Goal: Task Accomplishment & Management: Manage account settings

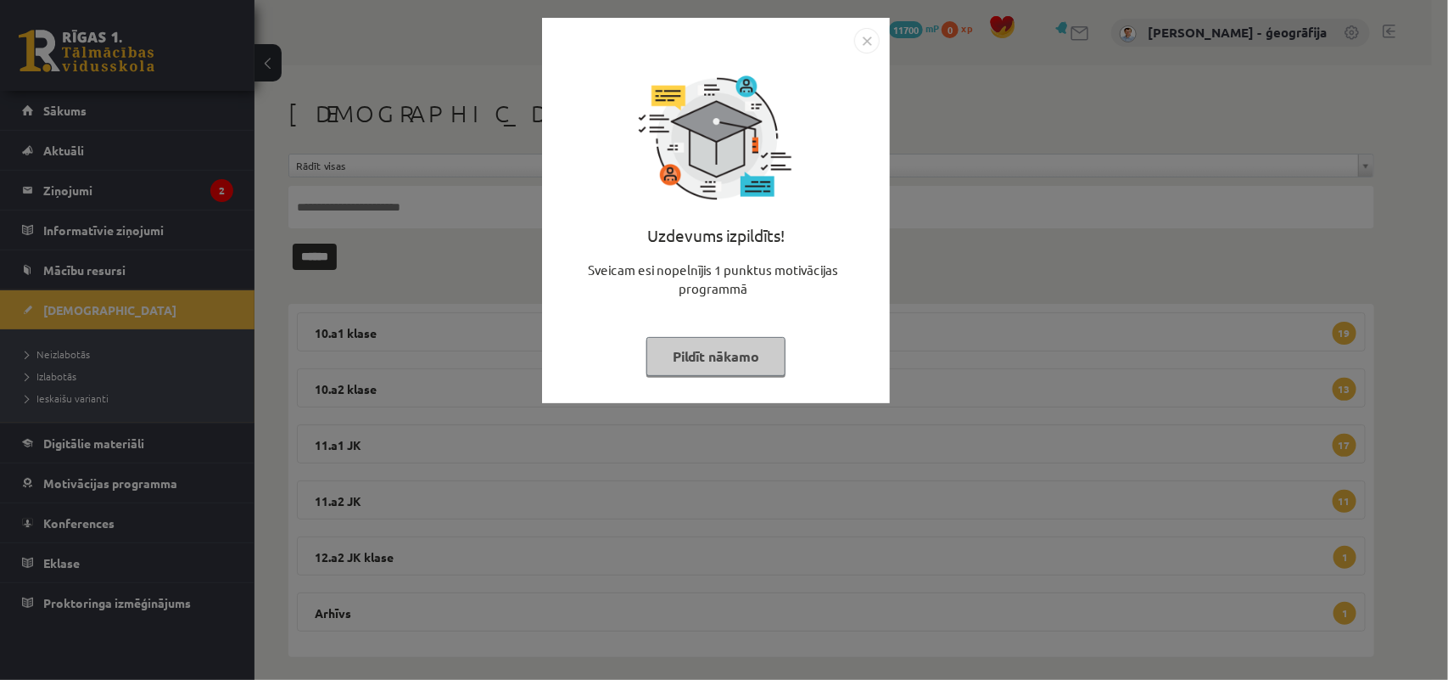
click at [726, 354] on button "Pildīt nākamo" at bounding box center [715, 356] width 139 height 39
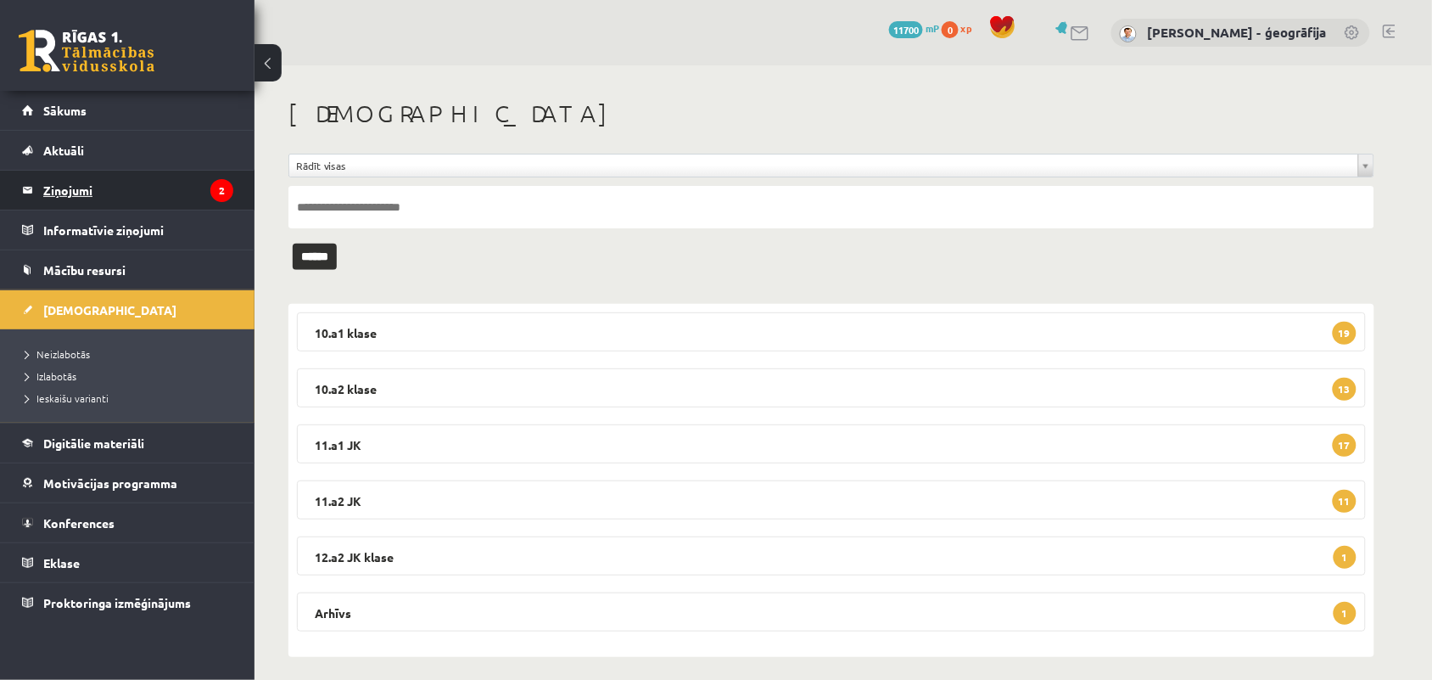
click at [59, 195] on legend "Ziņojumi 2" at bounding box center [138, 190] width 190 height 39
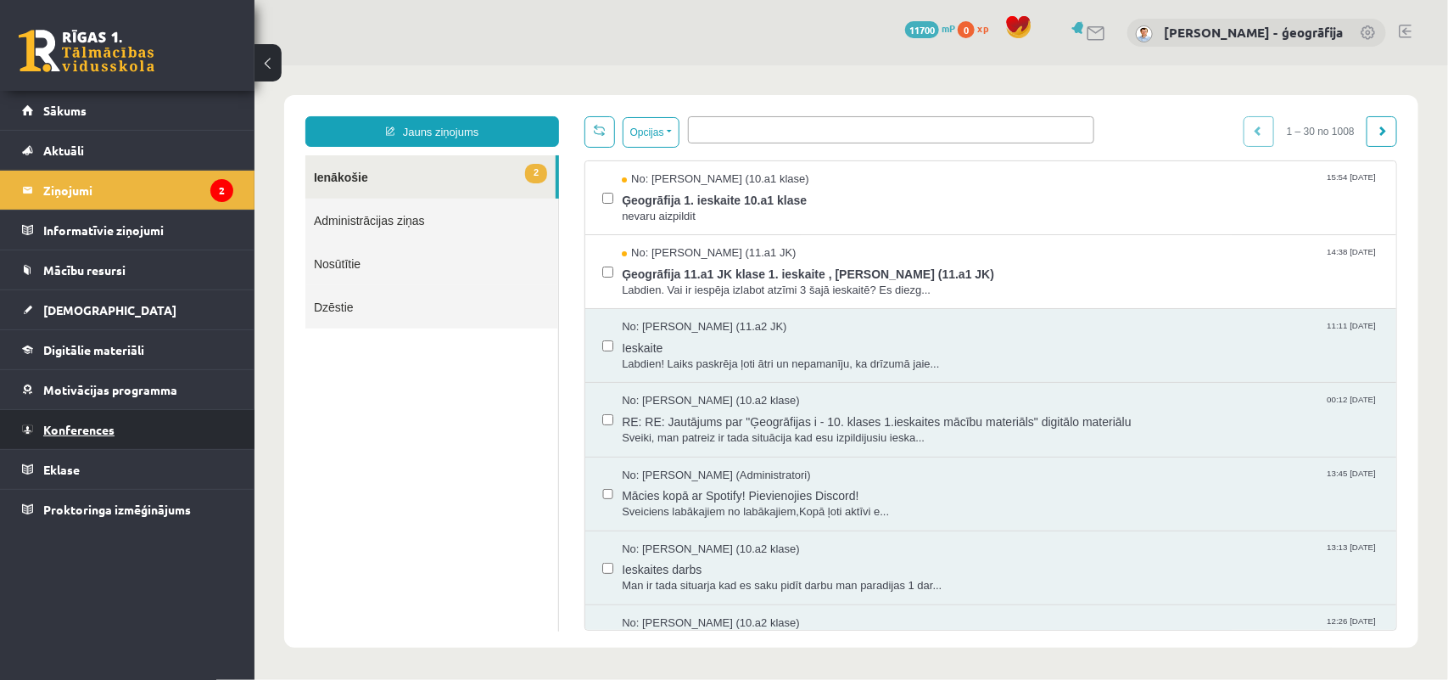
click at [76, 422] on span "Konferences" at bounding box center [78, 429] width 71 height 15
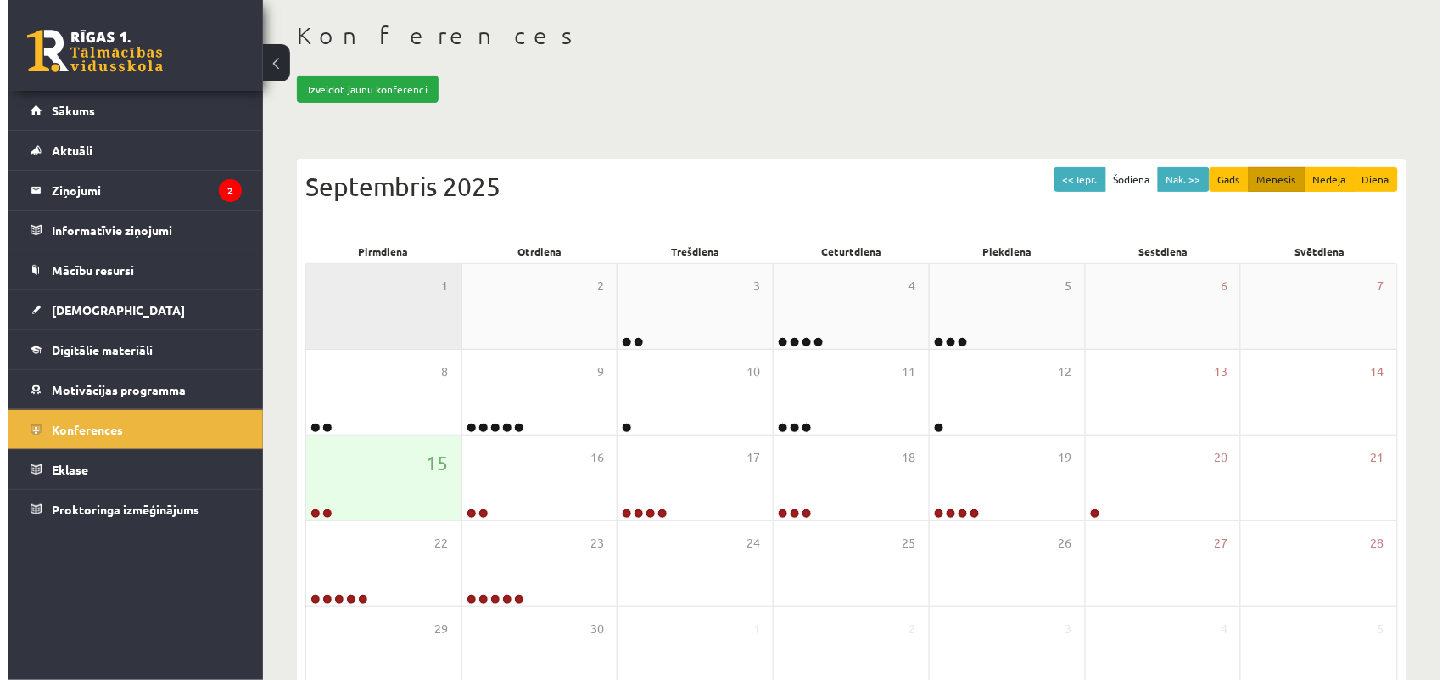
scroll to position [82, 0]
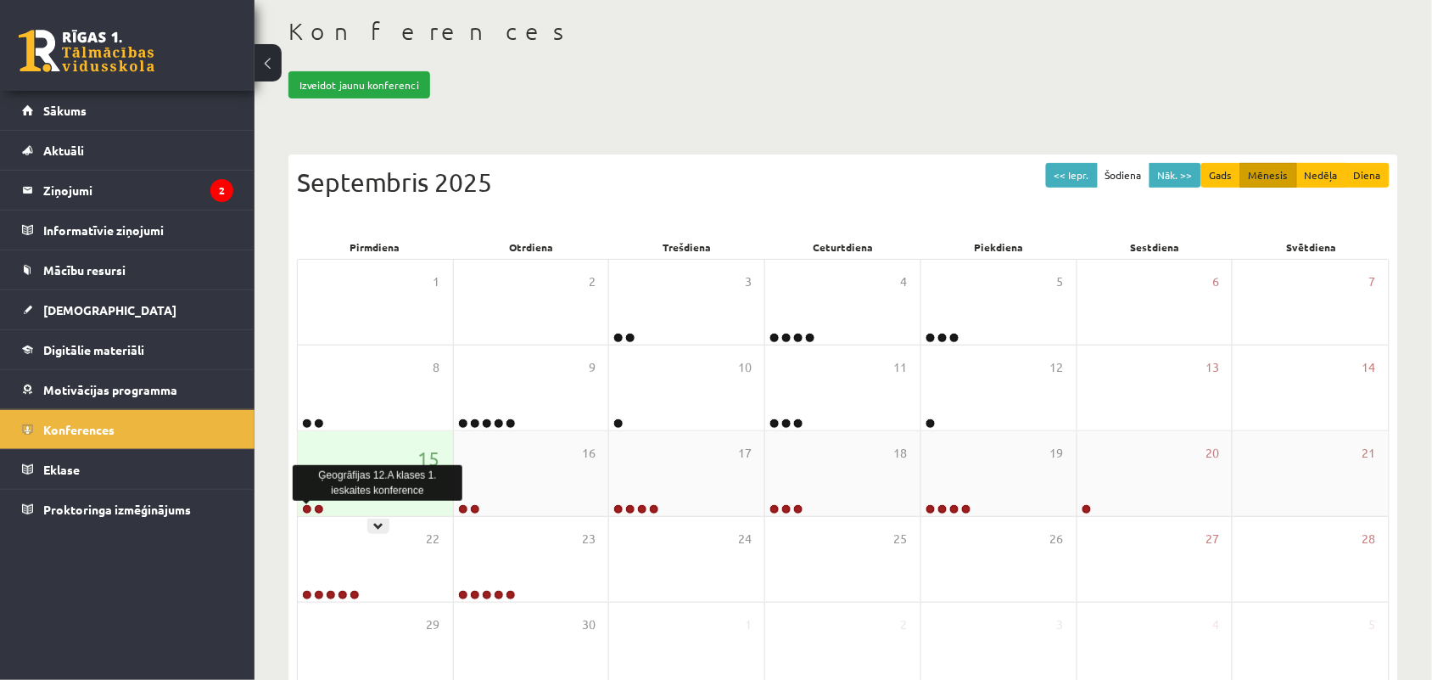
click at [306, 510] on link at bounding box center [307, 509] width 10 height 10
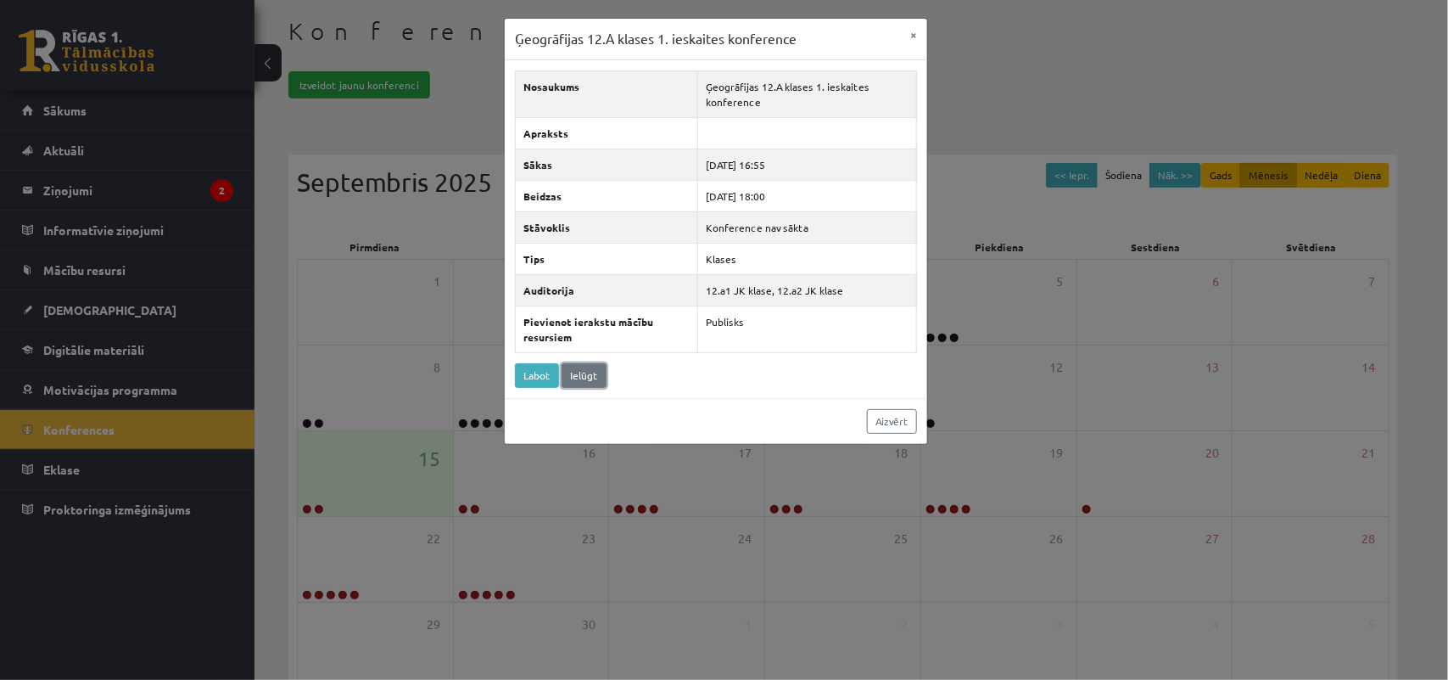
click at [574, 378] on link "Ielūgt" at bounding box center [584, 375] width 45 height 25
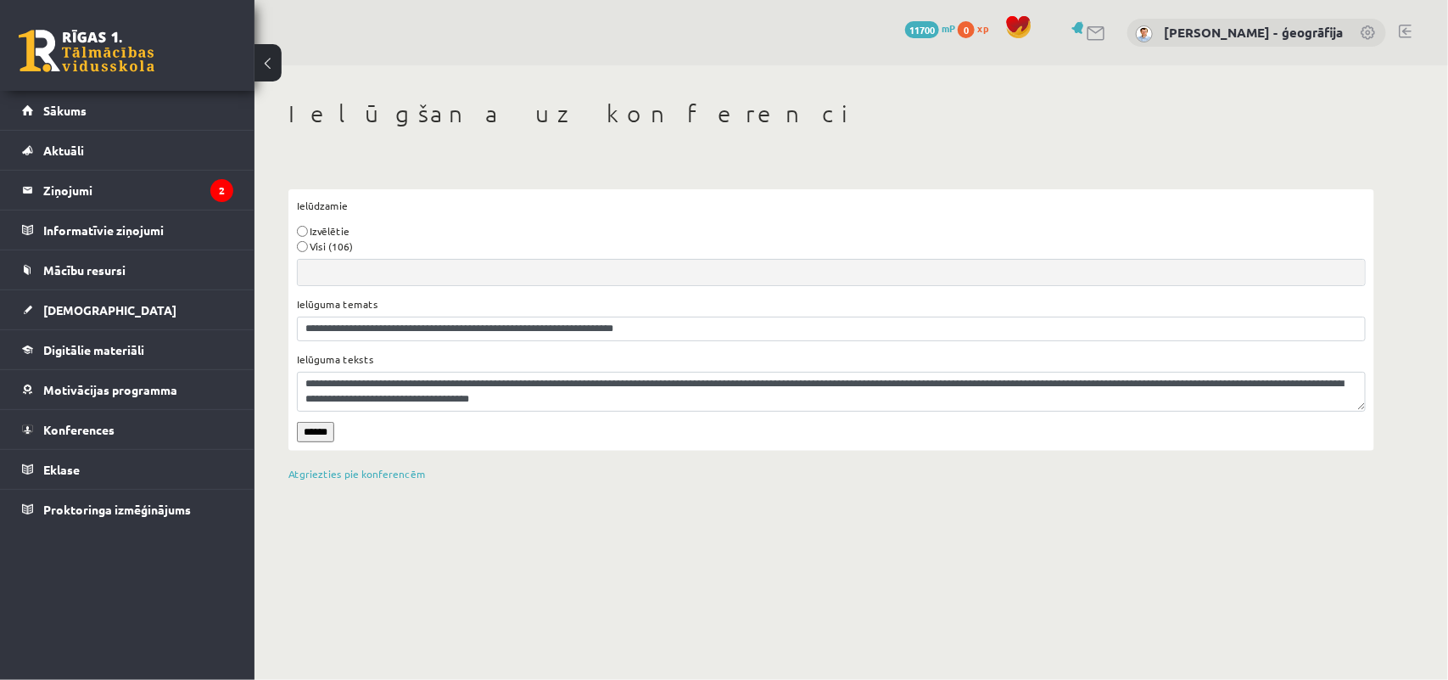
click at [308, 434] on input "******" at bounding box center [315, 432] width 37 height 20
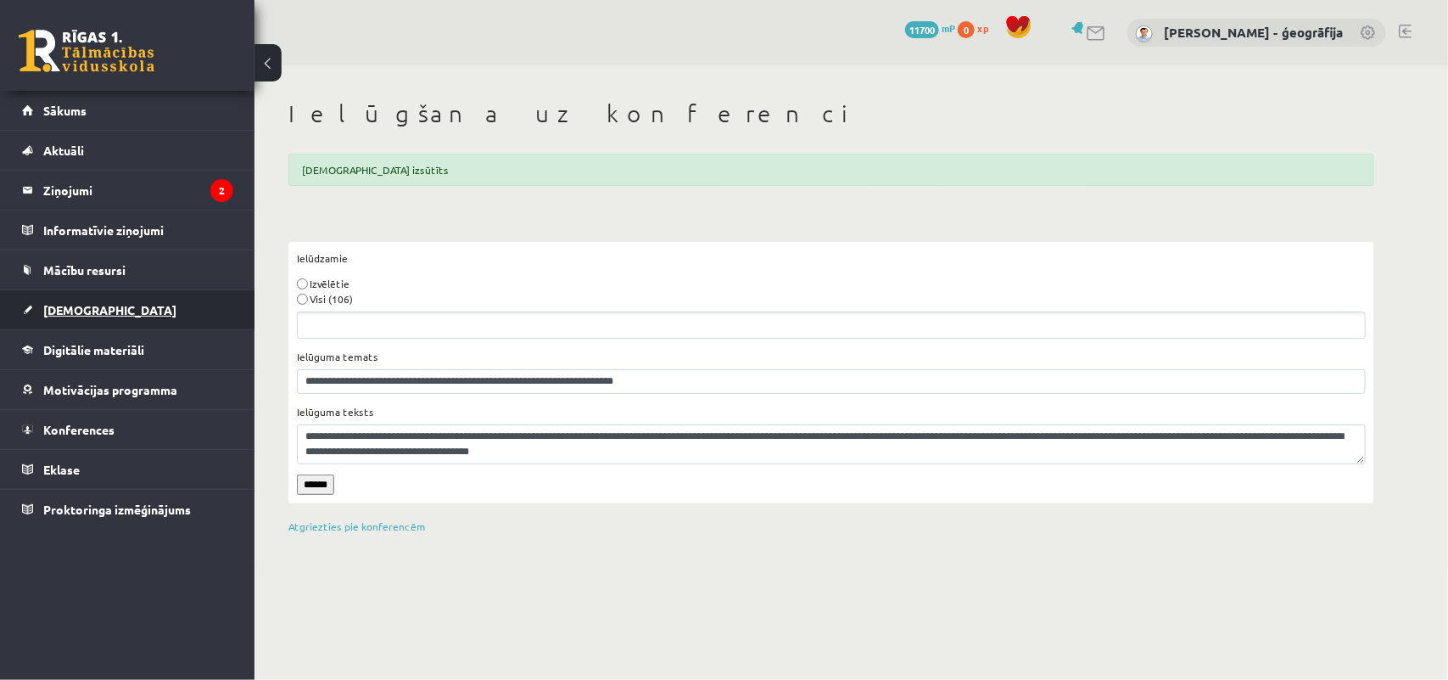
click at [90, 299] on link "[DEMOGRAPHIC_DATA]" at bounding box center [127, 309] width 211 height 39
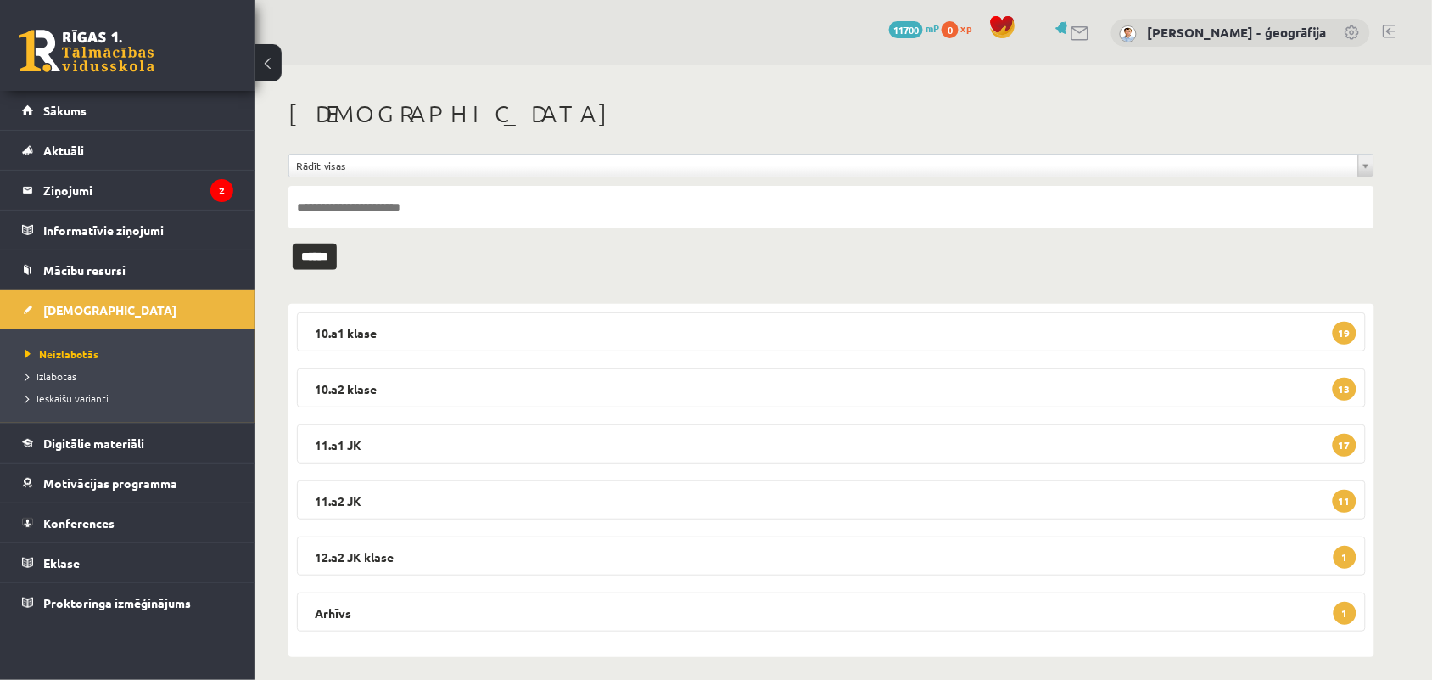
scroll to position [10, 0]
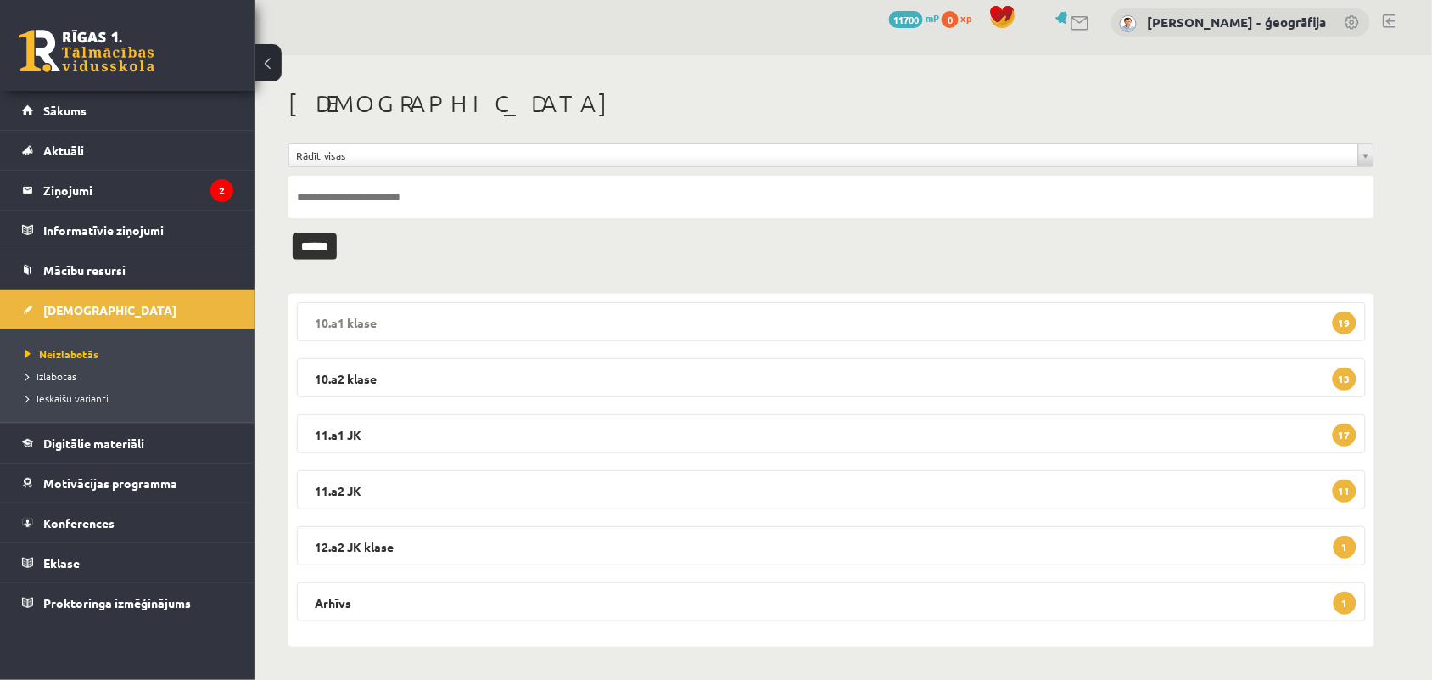
click at [545, 318] on legend "10.a1 klase 19" at bounding box center [831, 321] width 1069 height 39
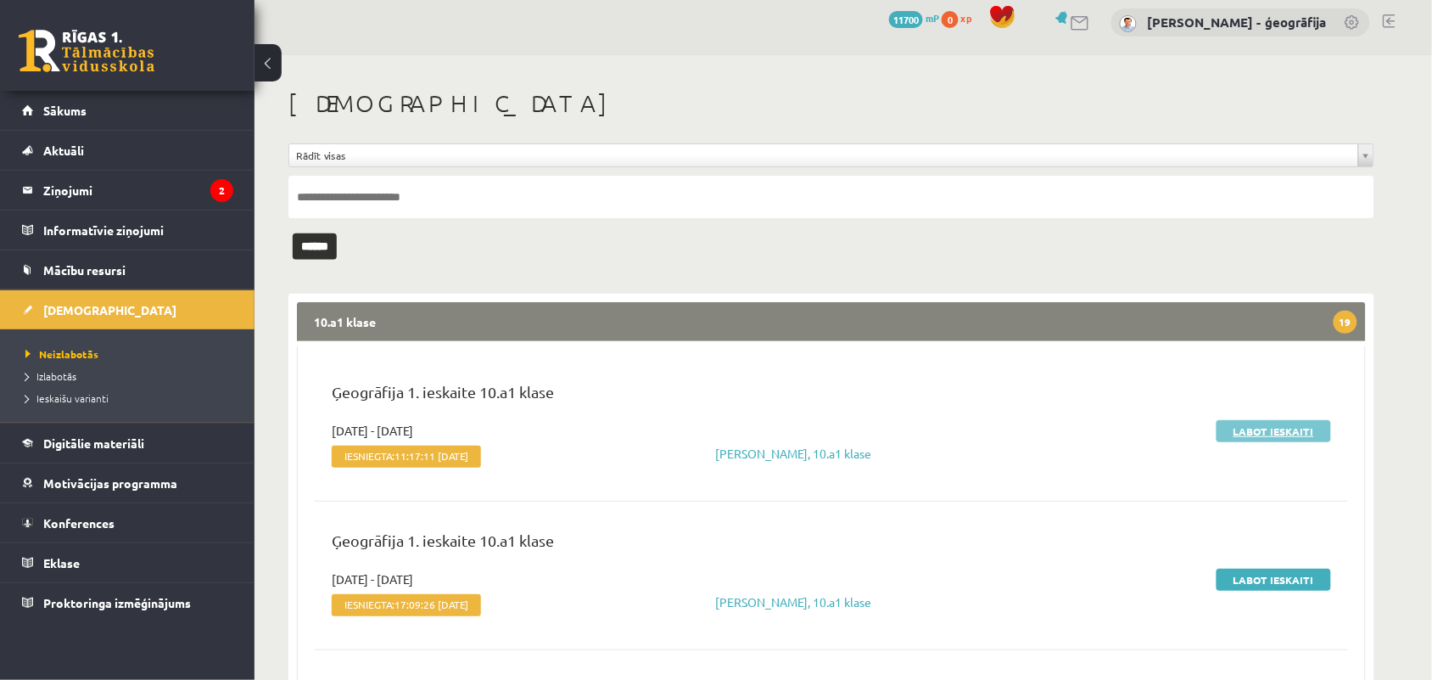
click at [1266, 429] on link "Labot ieskaiti" at bounding box center [1274, 431] width 115 height 22
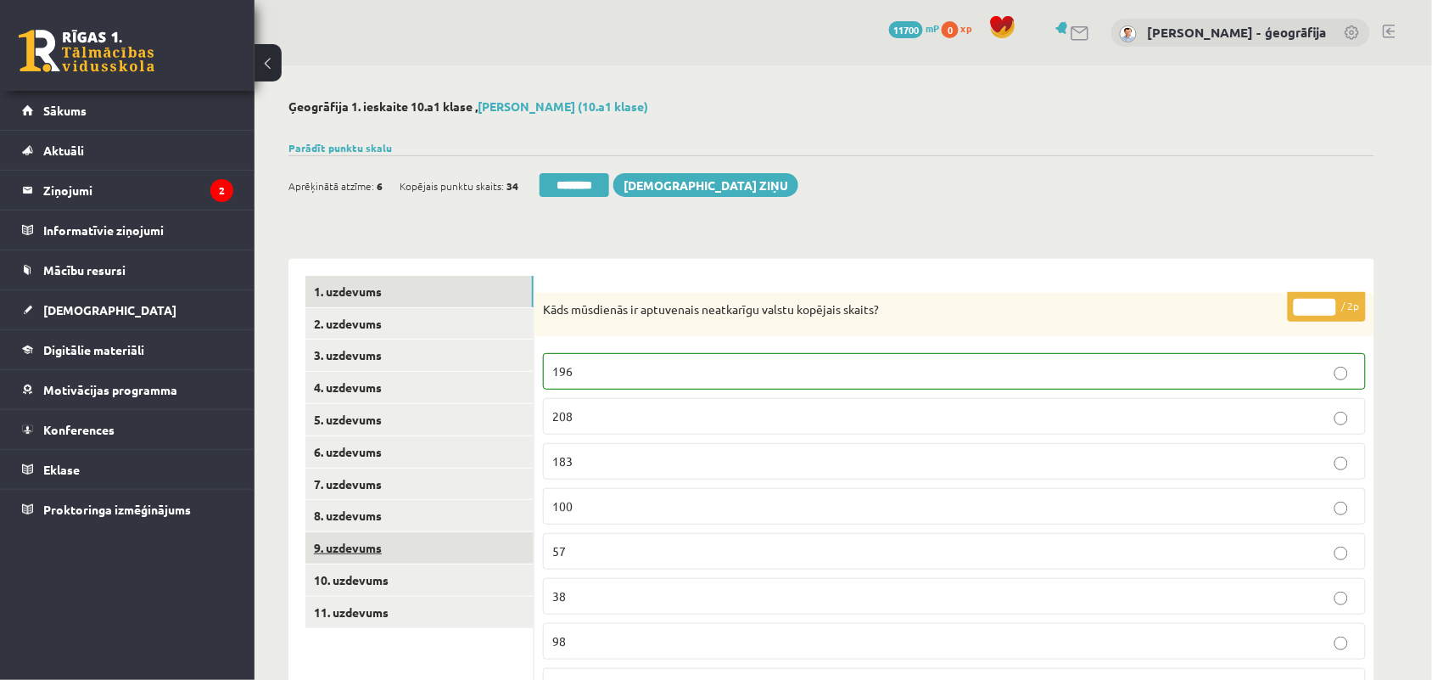
click at [355, 550] on link "9. uzdevums" at bounding box center [419, 547] width 228 height 31
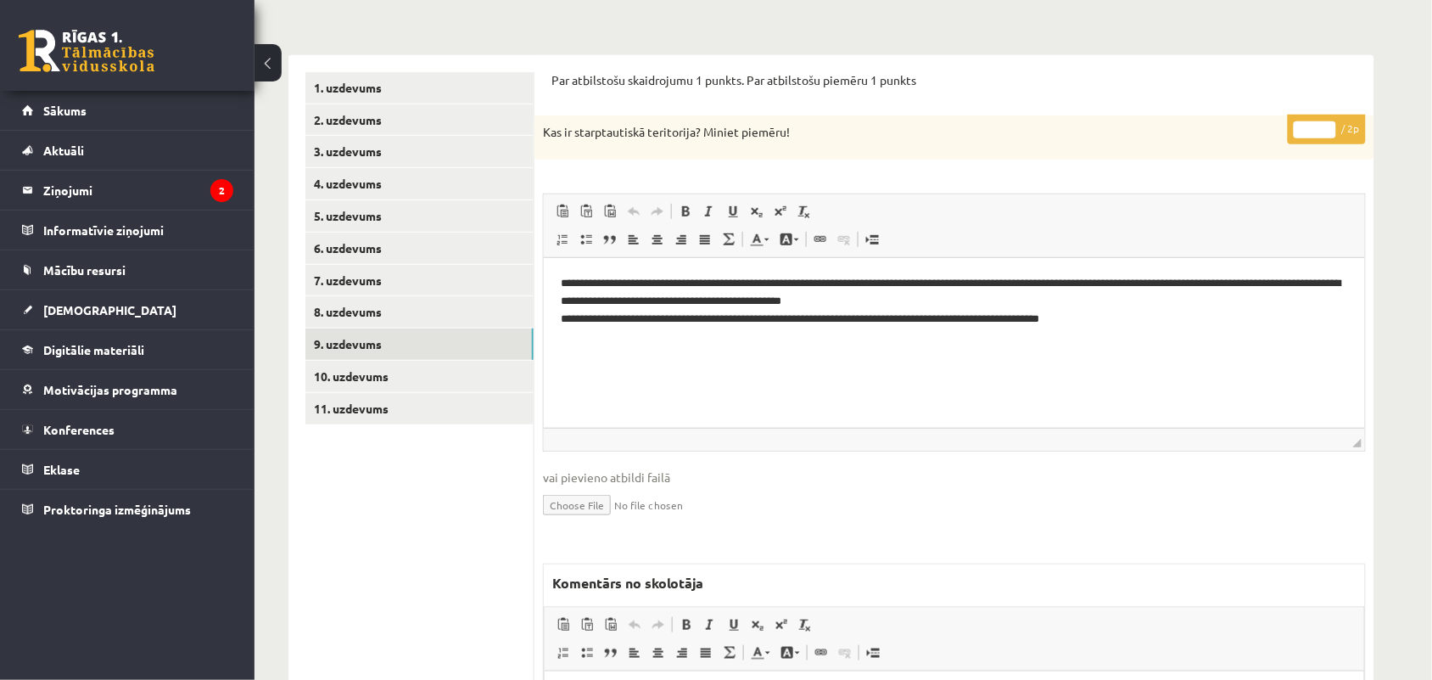
scroll to position [204, 0]
click at [1317, 130] on input "*" at bounding box center [1315, 128] width 42 height 17
type input "*"
click at [461, 383] on link "10. uzdevums" at bounding box center [419, 375] width 228 height 31
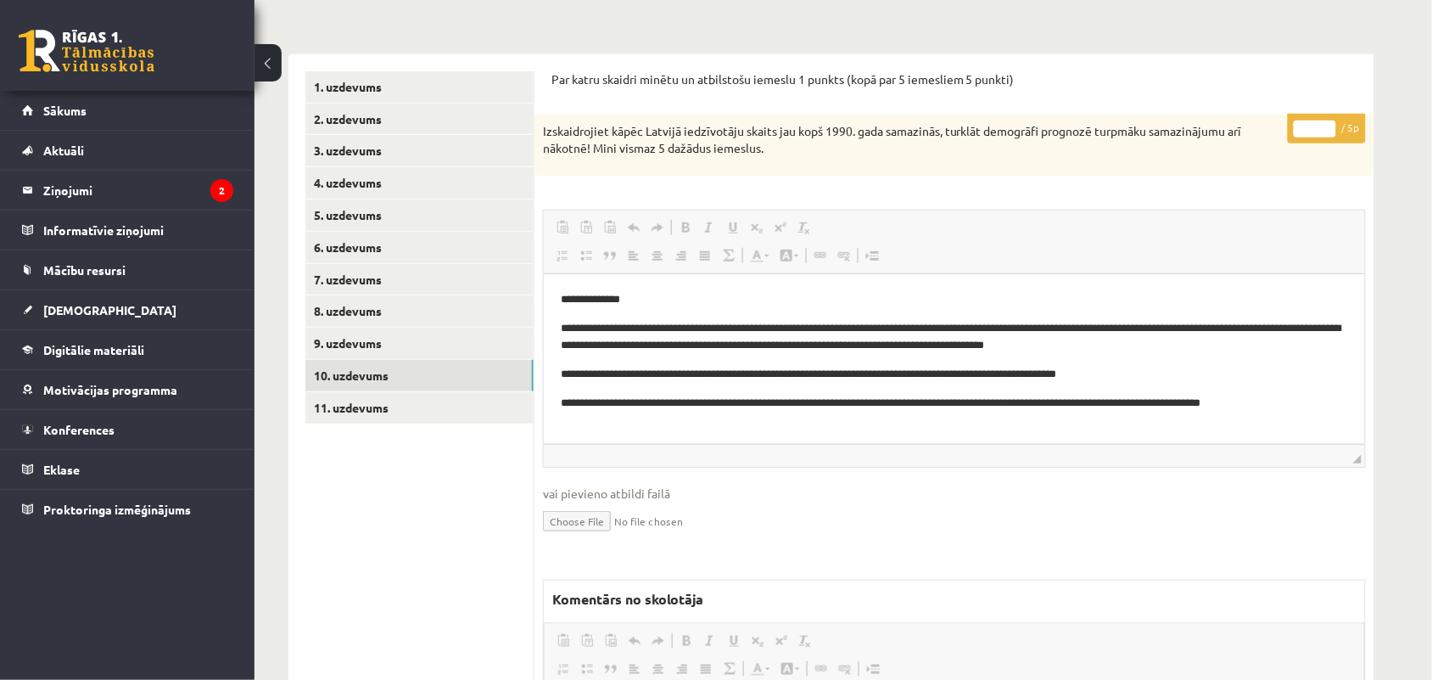
scroll to position [0, 0]
click at [1329, 127] on input "*" at bounding box center [1315, 128] width 42 height 17
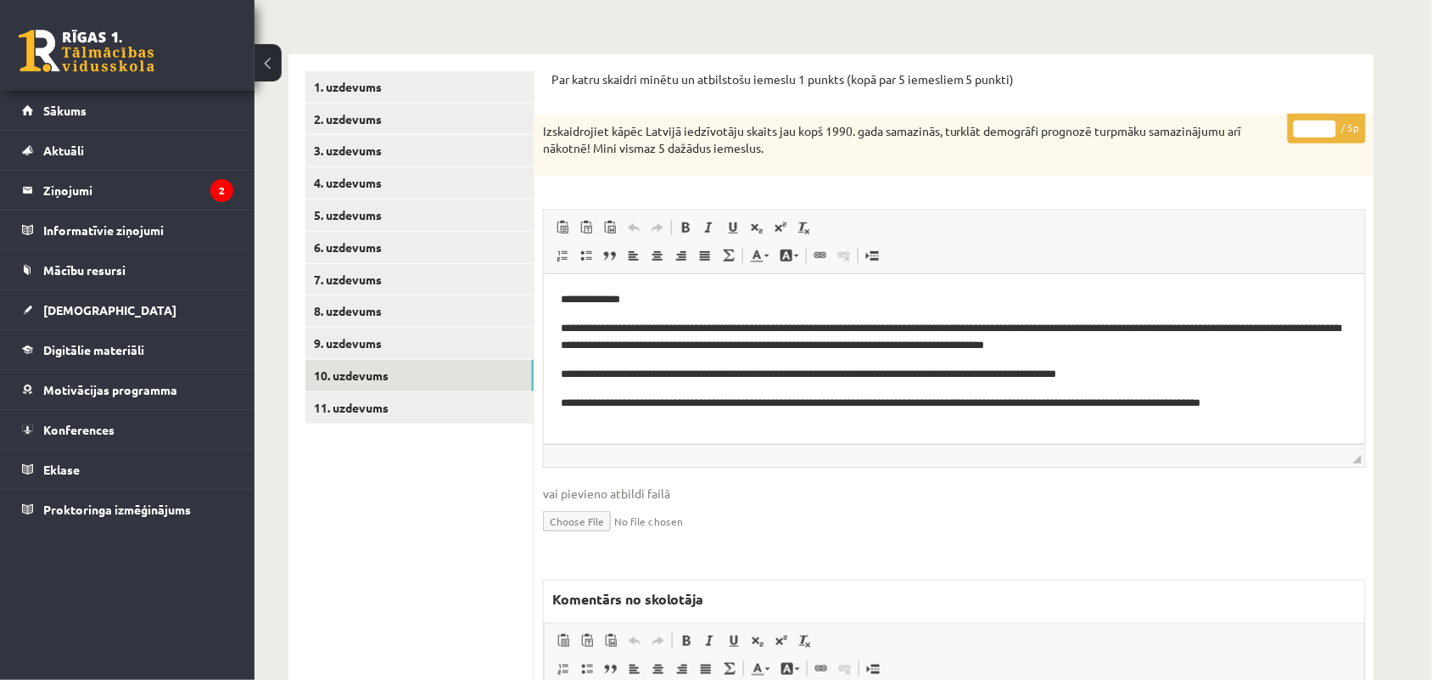
type input "*"
click at [1329, 127] on input "*" at bounding box center [1315, 128] width 42 height 17
click at [370, 409] on link "11. uzdevums" at bounding box center [419, 407] width 228 height 31
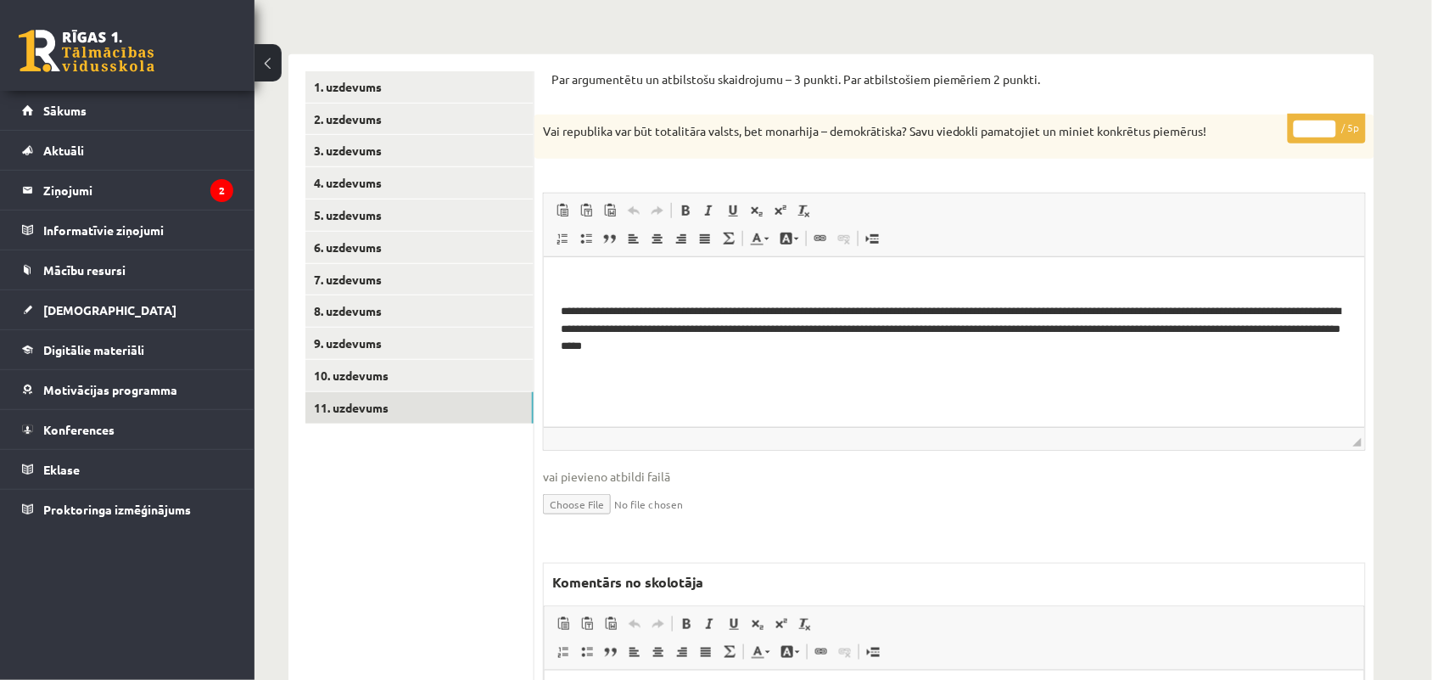
click at [1326, 123] on input "*" at bounding box center [1315, 128] width 42 height 17
type input "*"
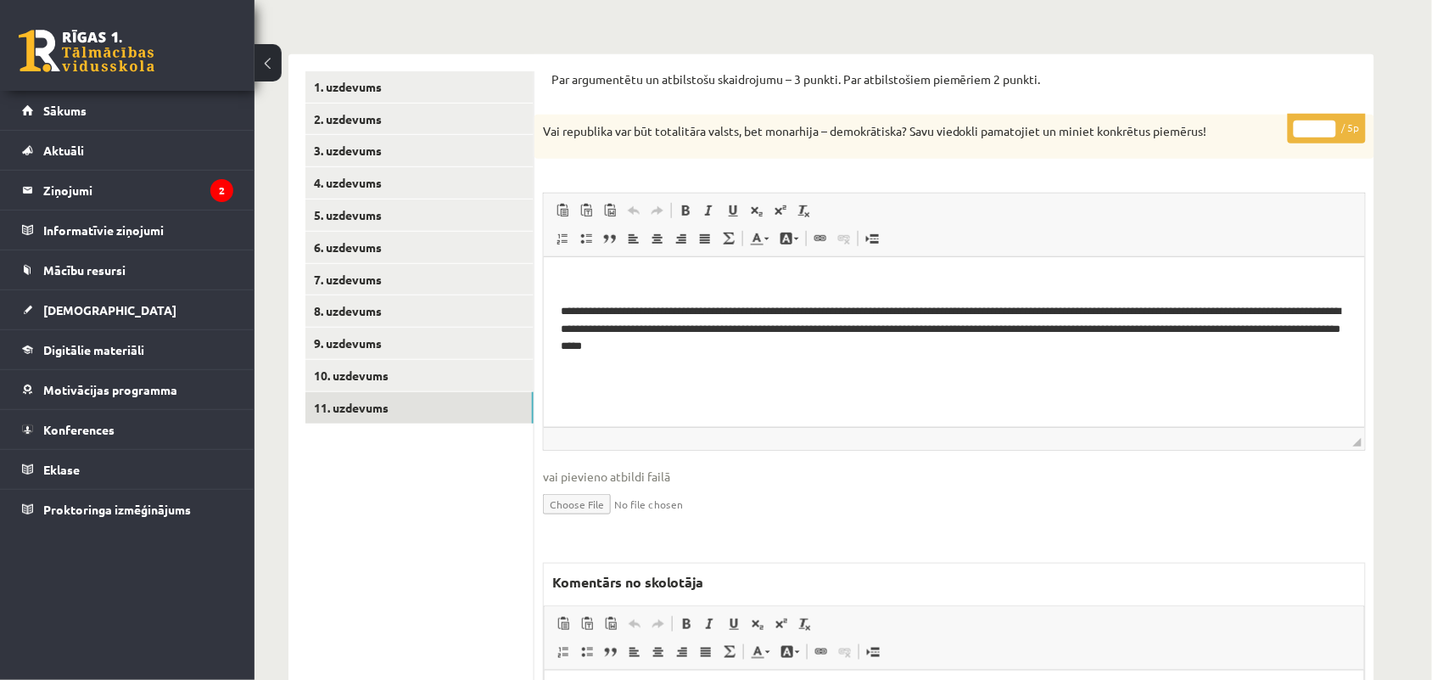
click at [1326, 123] on input "*" at bounding box center [1315, 128] width 42 height 17
click at [427, 370] on link "10. uzdevums" at bounding box center [419, 375] width 228 height 31
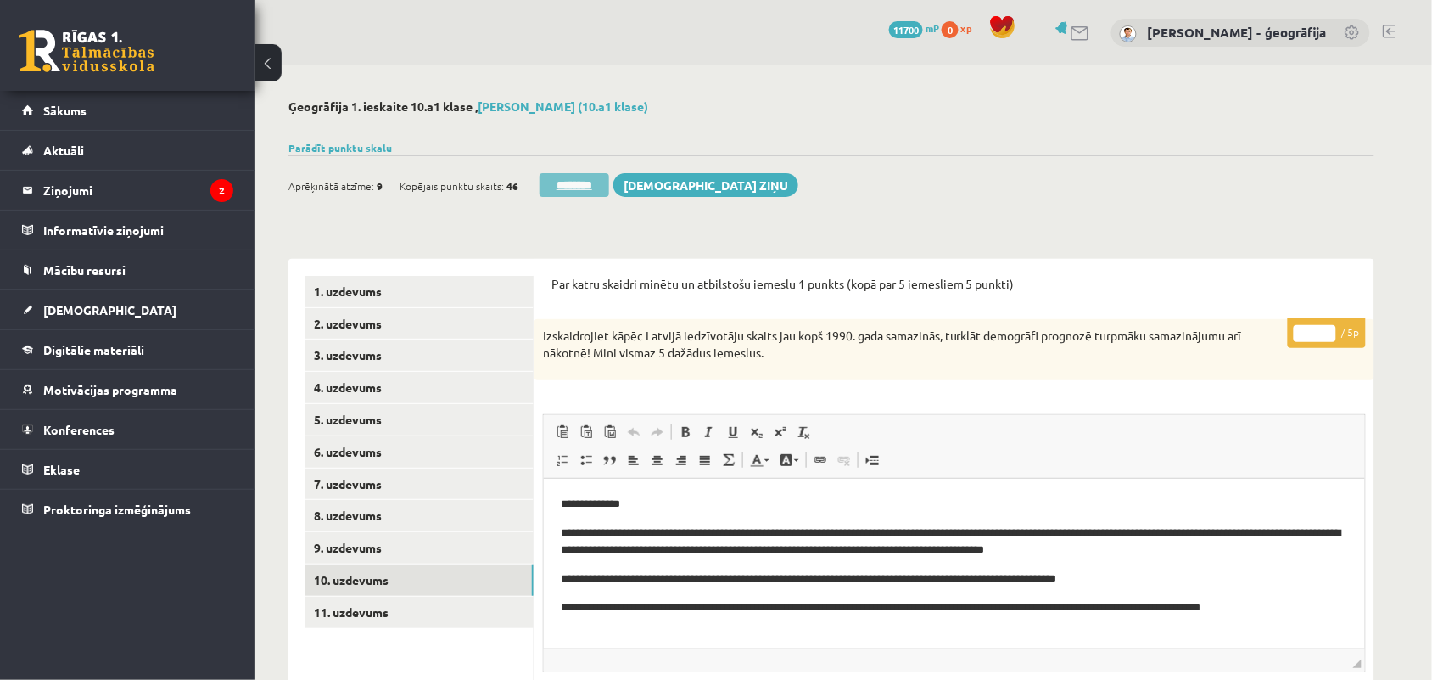
click at [574, 189] on input "********" at bounding box center [575, 185] width 70 height 24
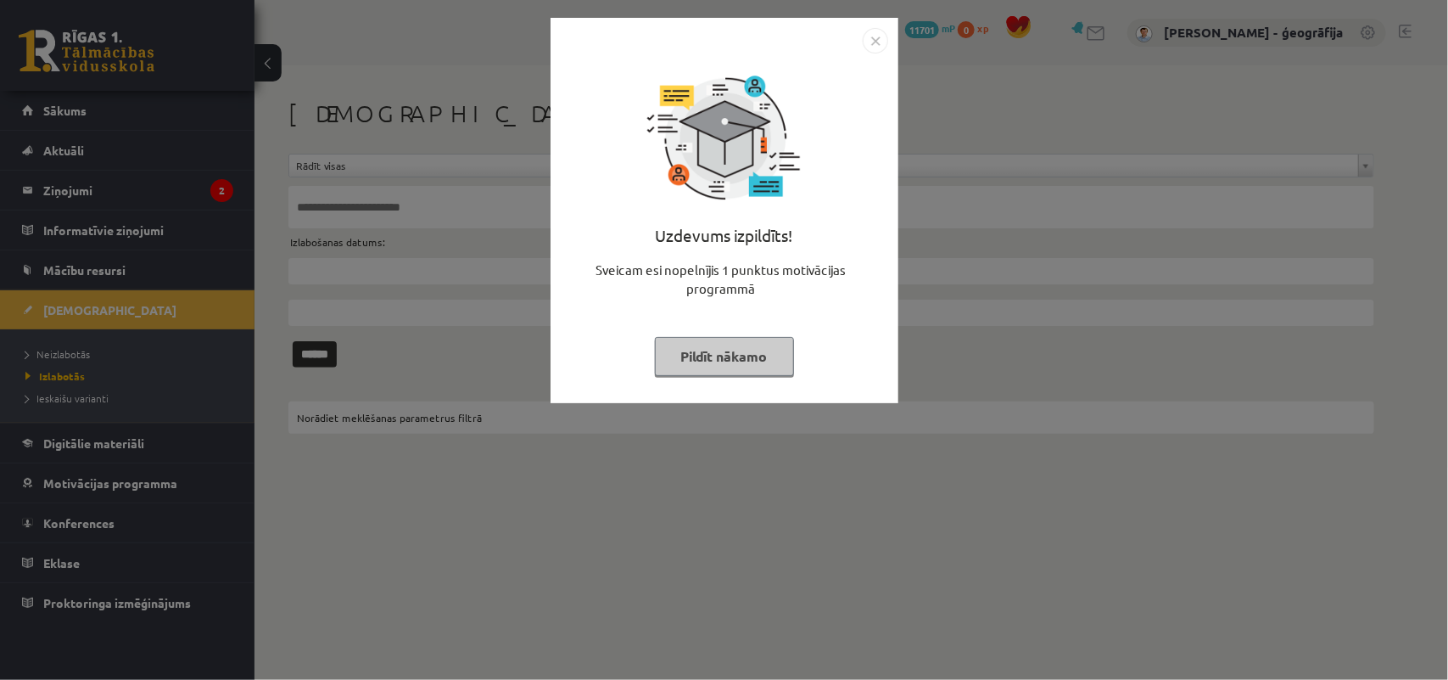
click at [761, 355] on button "Pildīt nākamo" at bounding box center [724, 356] width 139 height 39
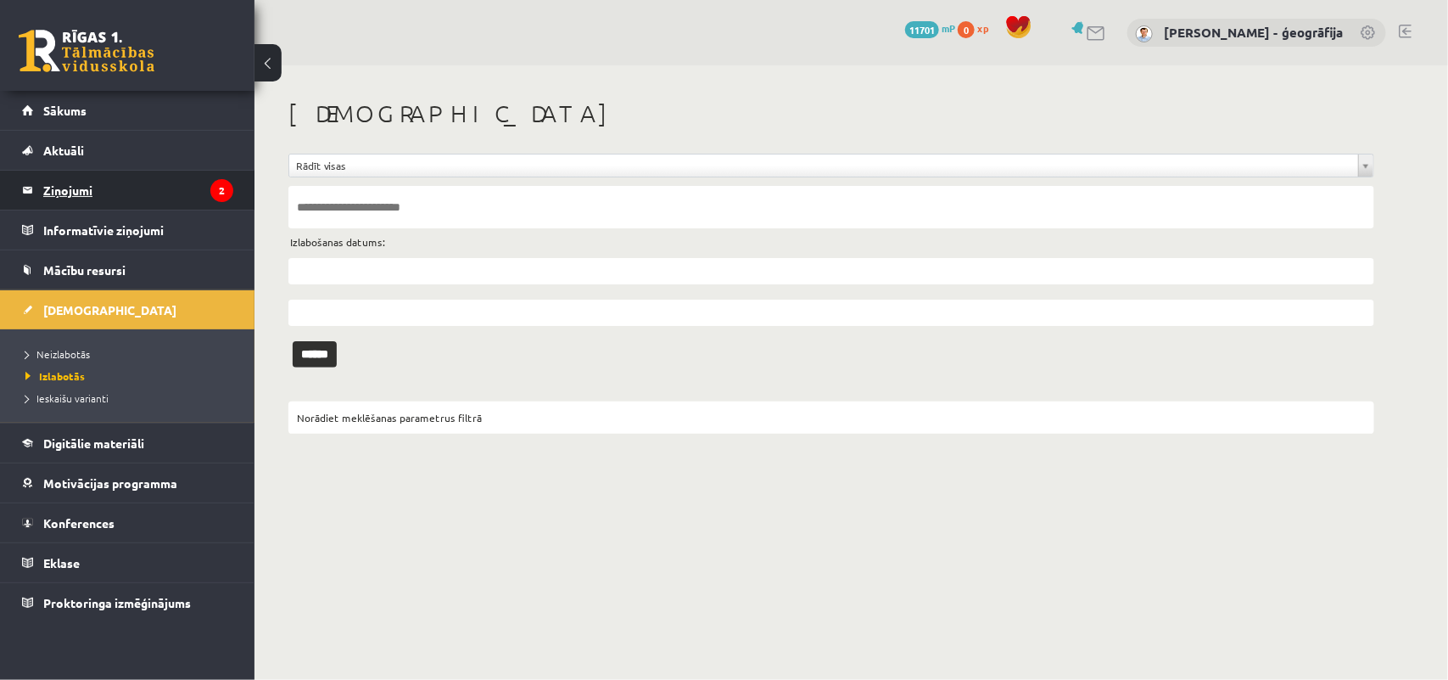
click at [78, 193] on legend "Ziņojumi 2" at bounding box center [138, 190] width 190 height 39
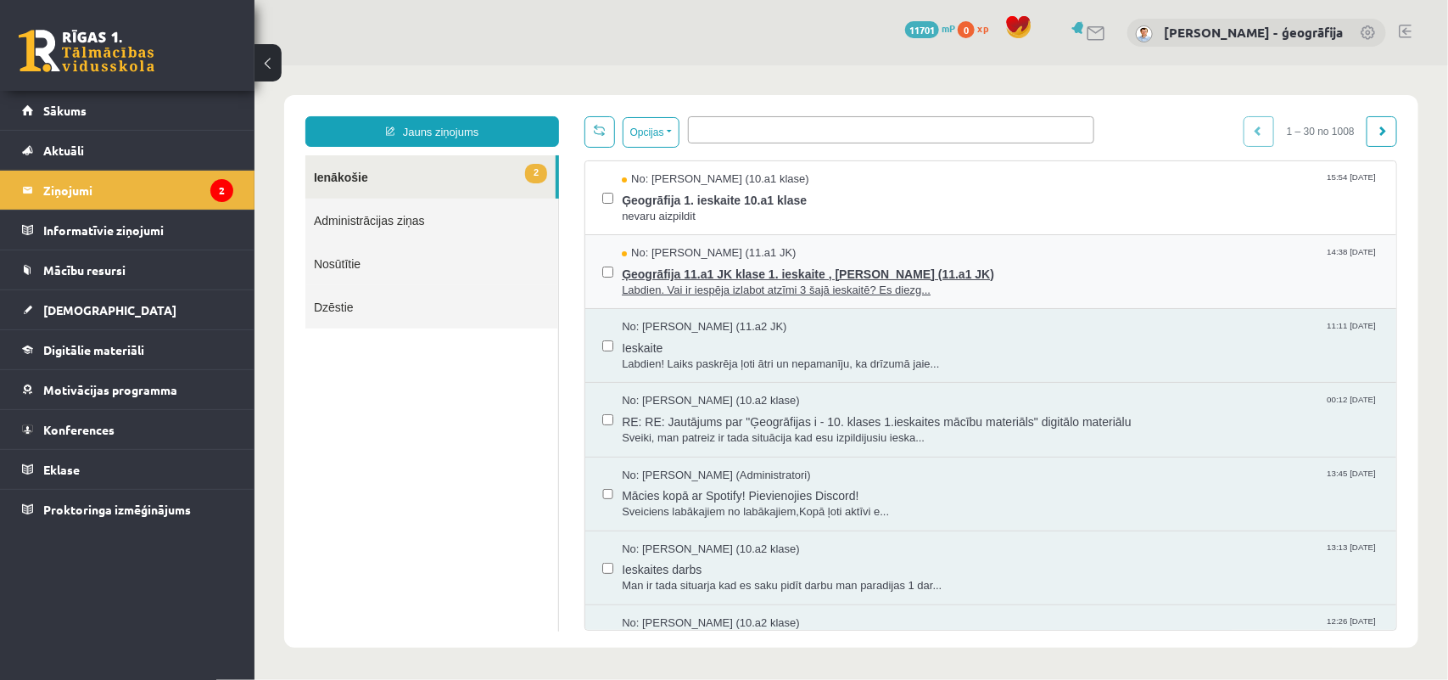
click at [662, 282] on span "Labdien. Vai ir iespēja izlabot atzīmi 3 šajā ieskaitē? Es diezg..." at bounding box center [1000, 290] width 758 height 16
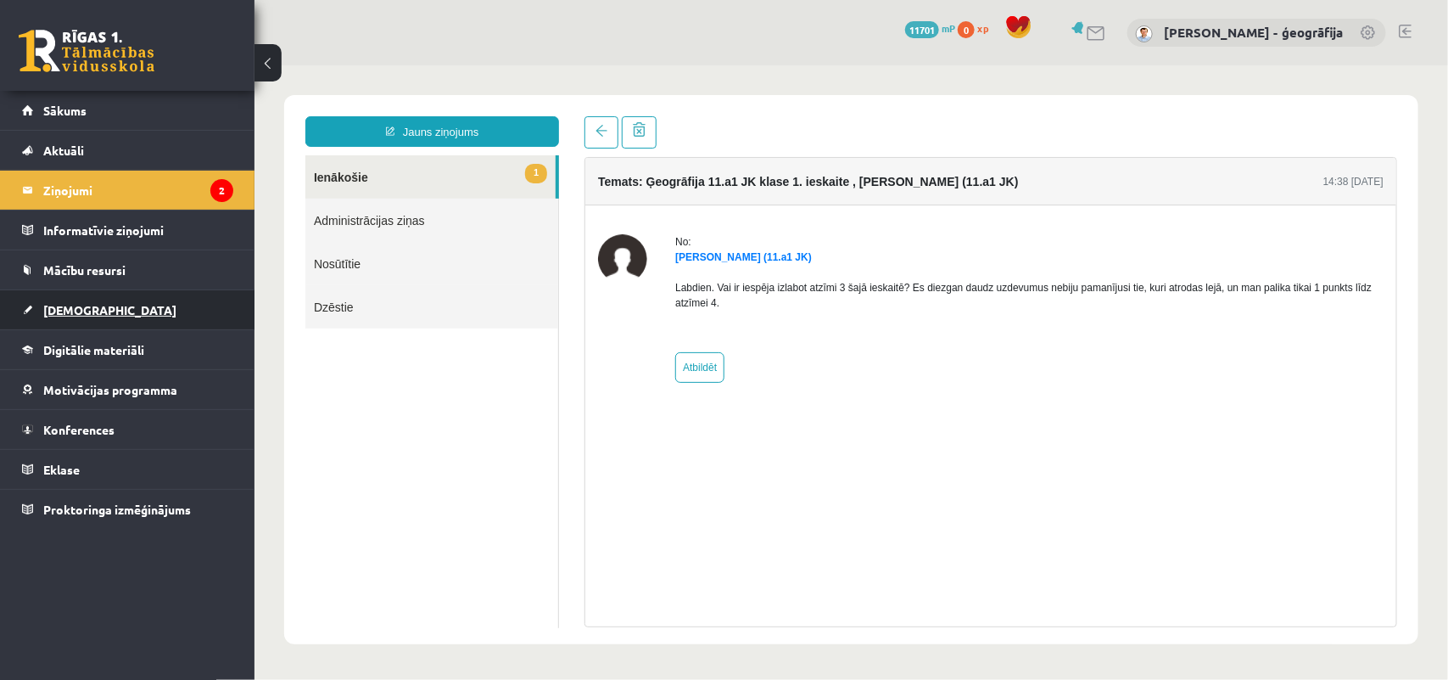
click at [53, 308] on span "[DEMOGRAPHIC_DATA]" at bounding box center [109, 309] width 133 height 15
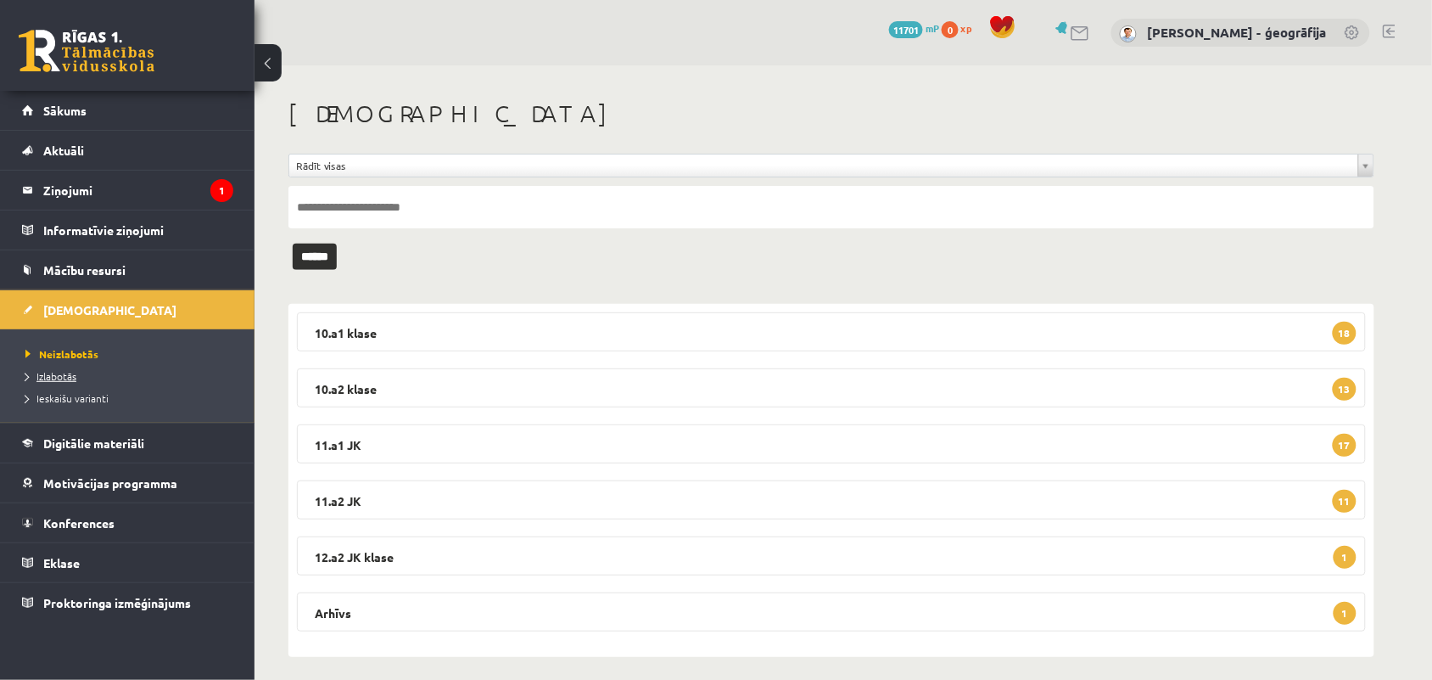
click at [45, 371] on span "Izlabotās" at bounding box center [50, 376] width 51 height 14
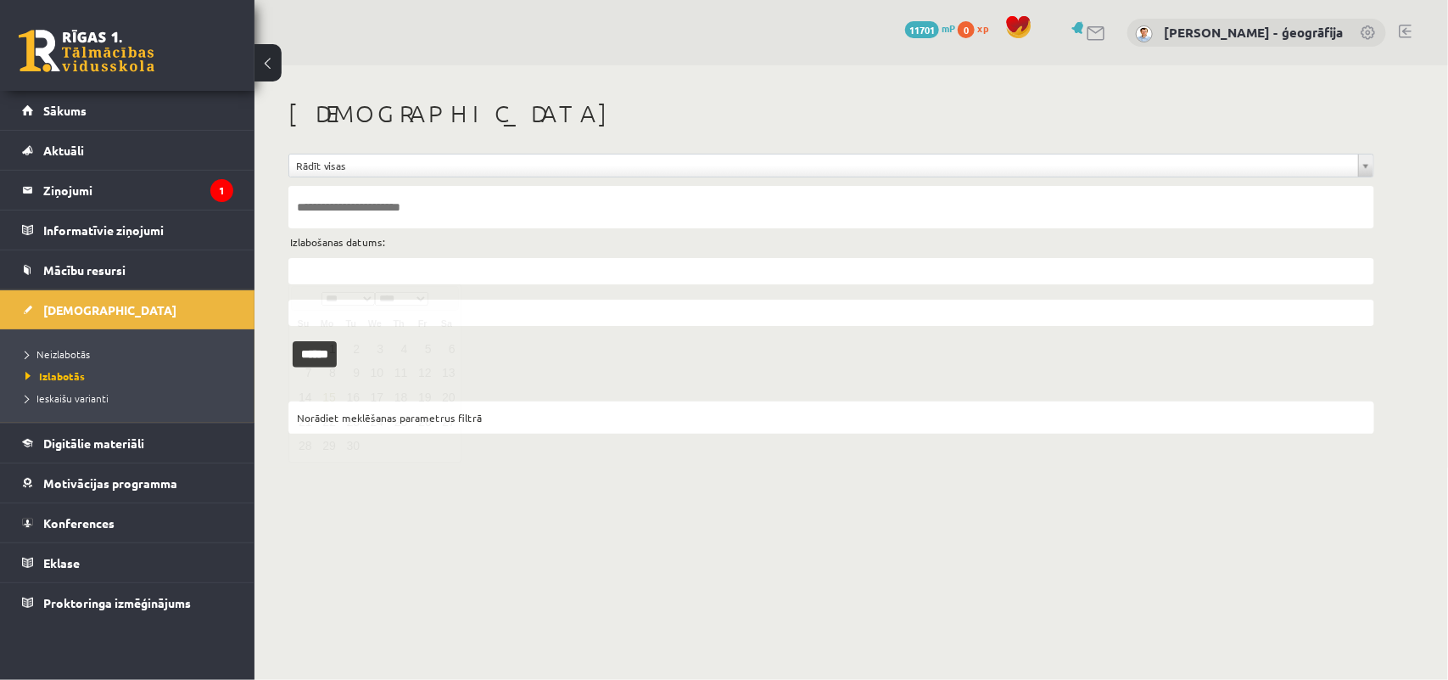
click at [342, 265] on input "text" at bounding box center [831, 271] width 1086 height 26
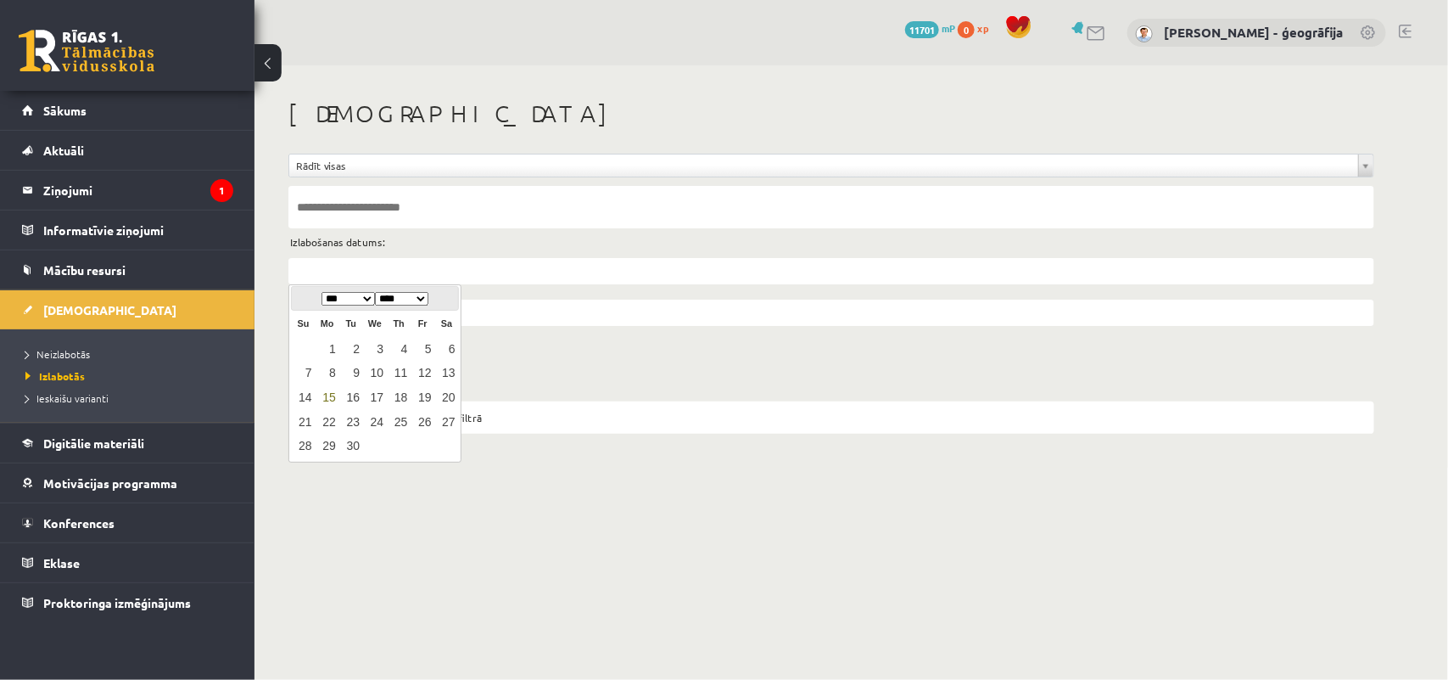
click at [329, 397] on link "15" at bounding box center [327, 397] width 22 height 23
type input "**********"
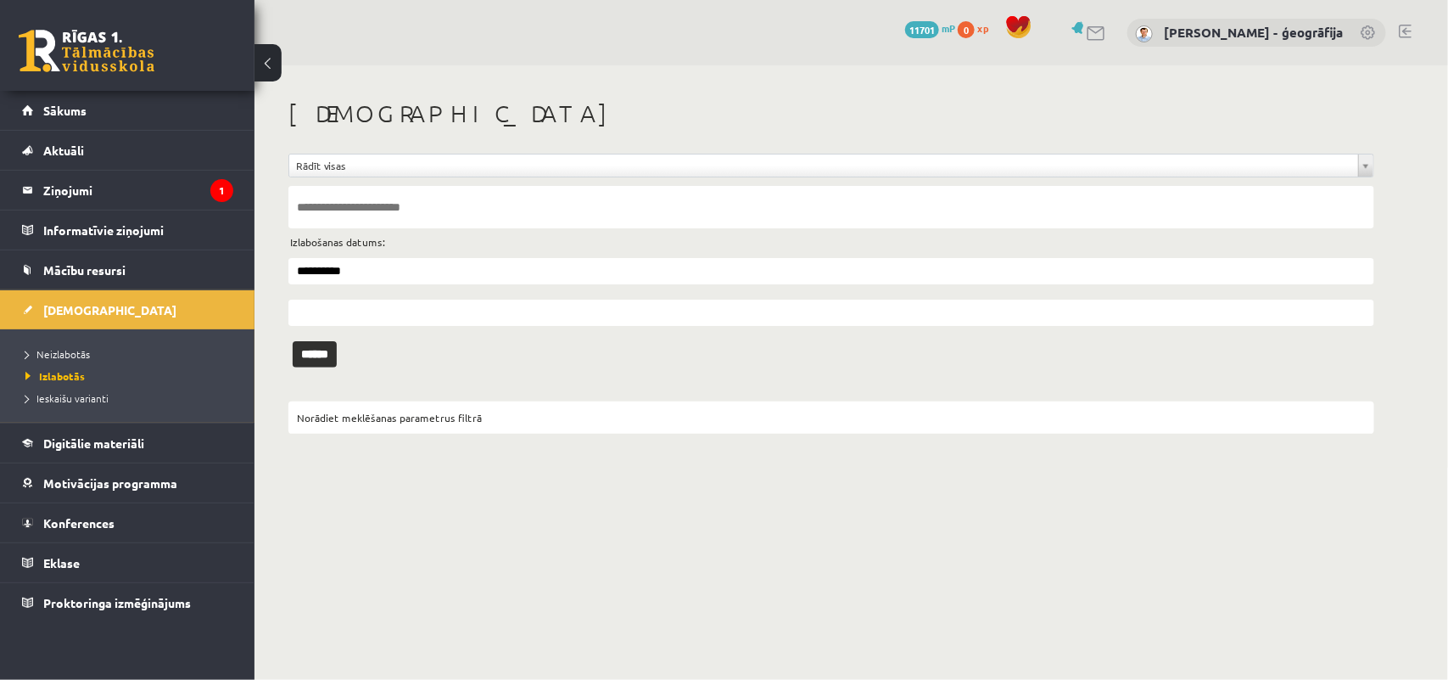
click at [324, 319] on input "text" at bounding box center [831, 312] width 1086 height 26
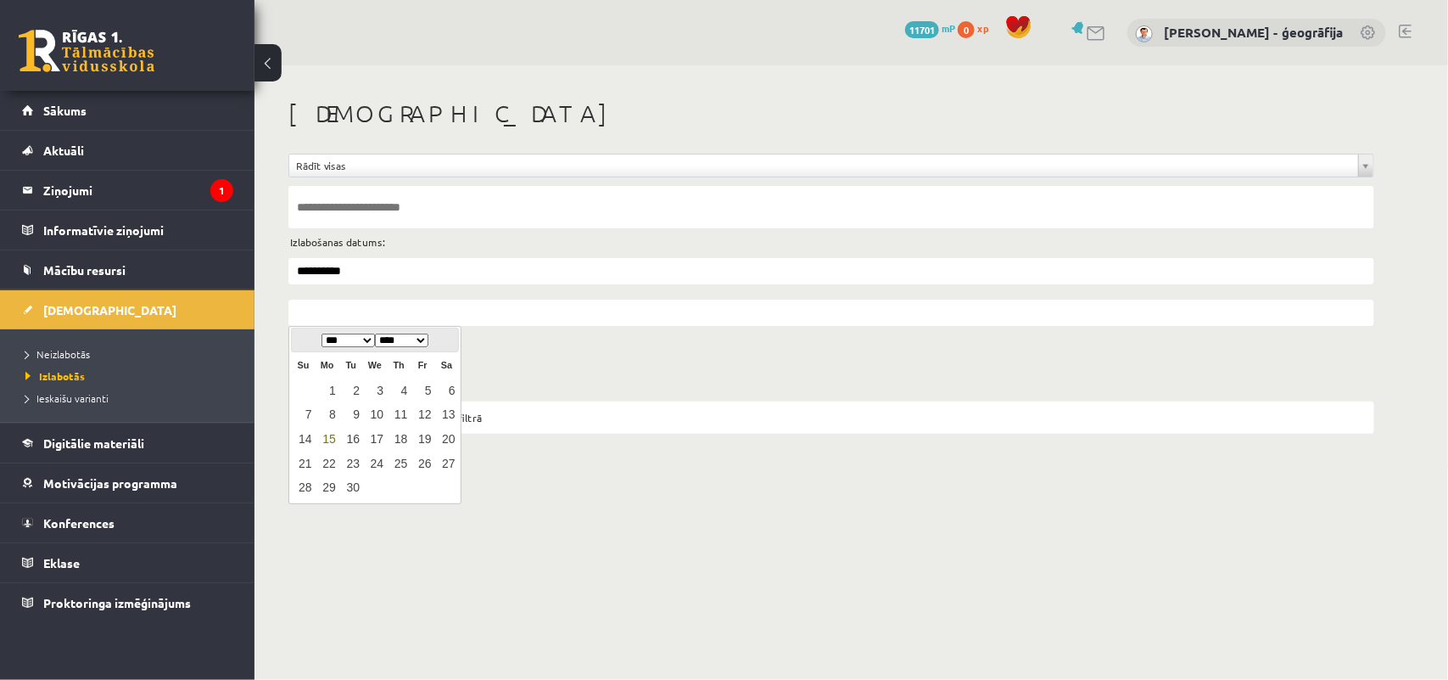
click at [333, 429] on link "15" at bounding box center [327, 439] width 22 height 23
type input "**********"
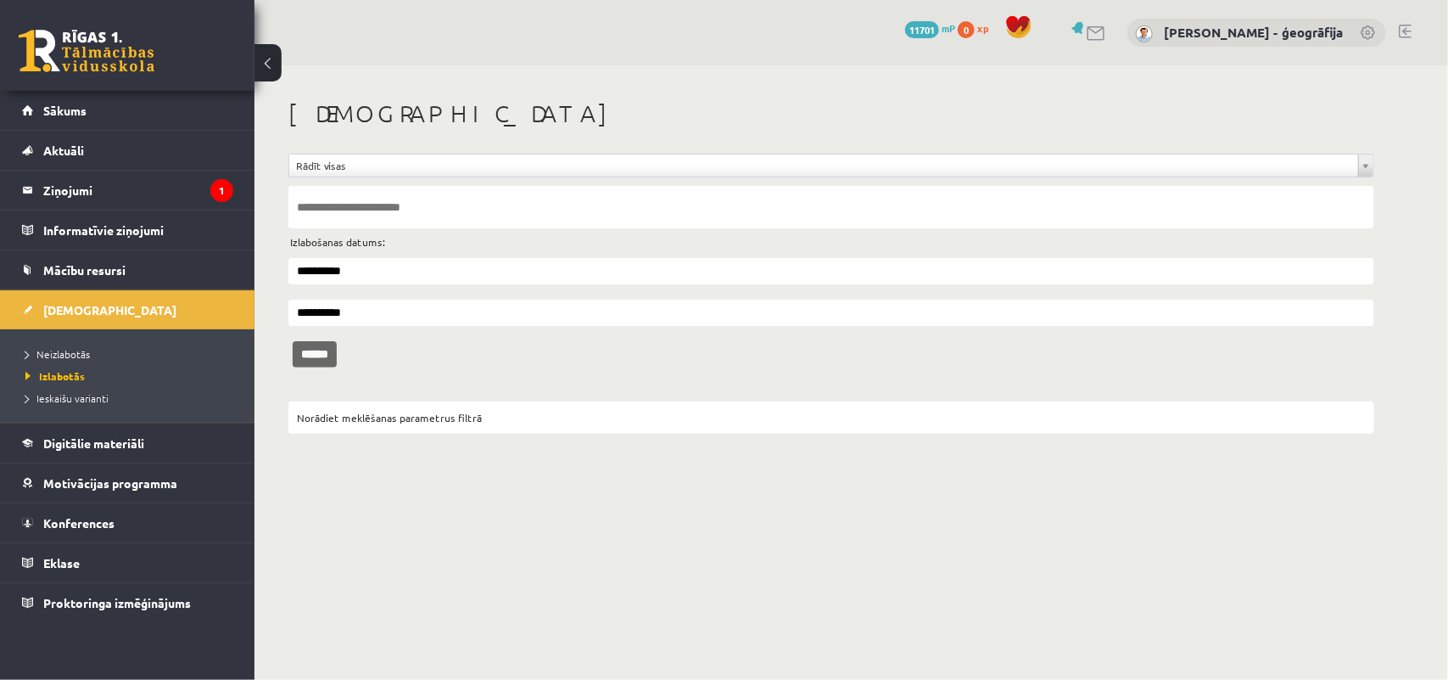
click at [318, 354] on input "******" at bounding box center [315, 354] width 44 height 26
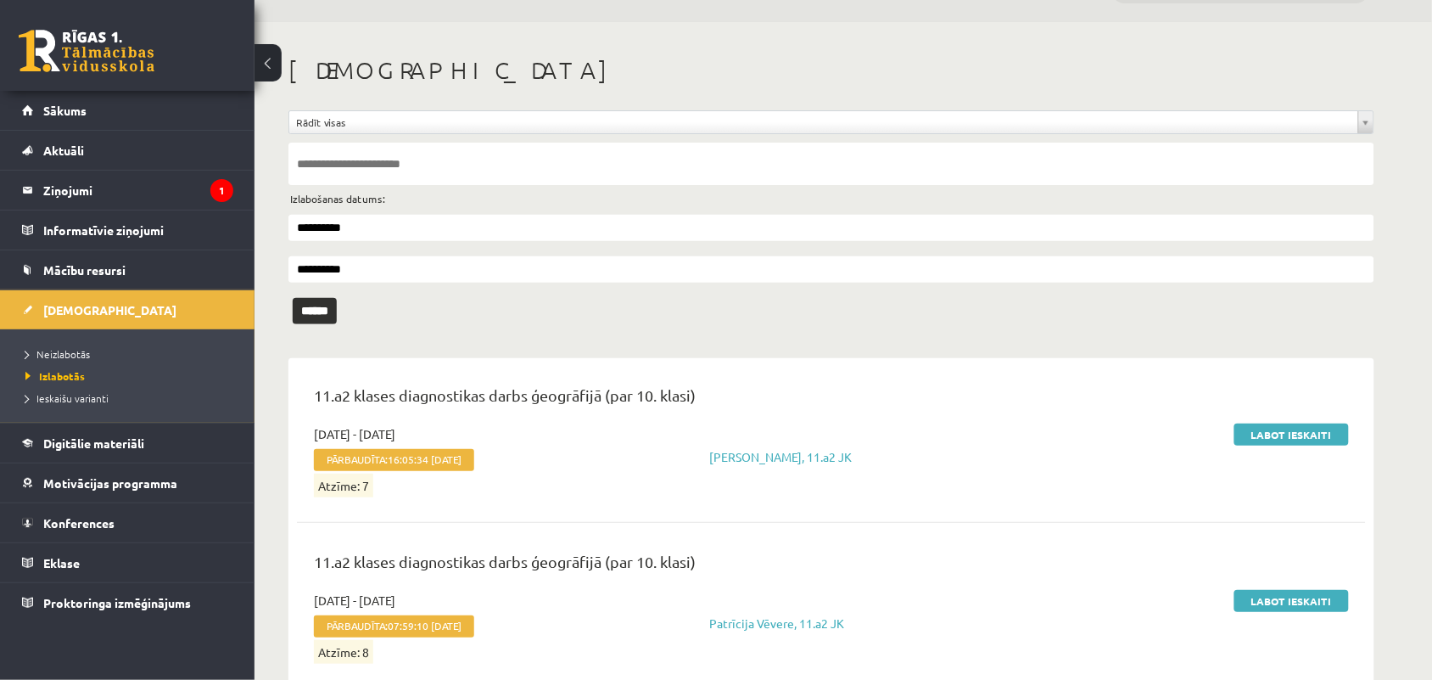
scroll to position [26, 0]
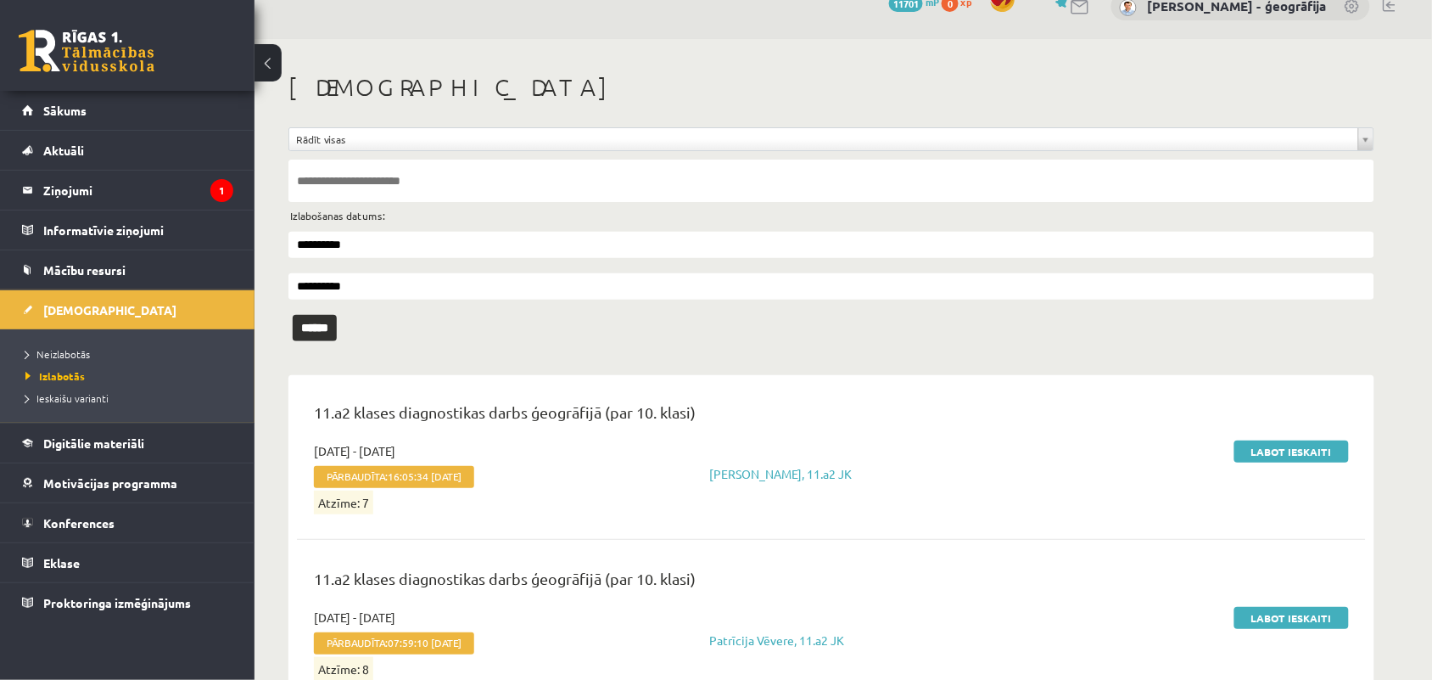
click at [450, 243] on input "**********" at bounding box center [831, 245] width 1086 height 26
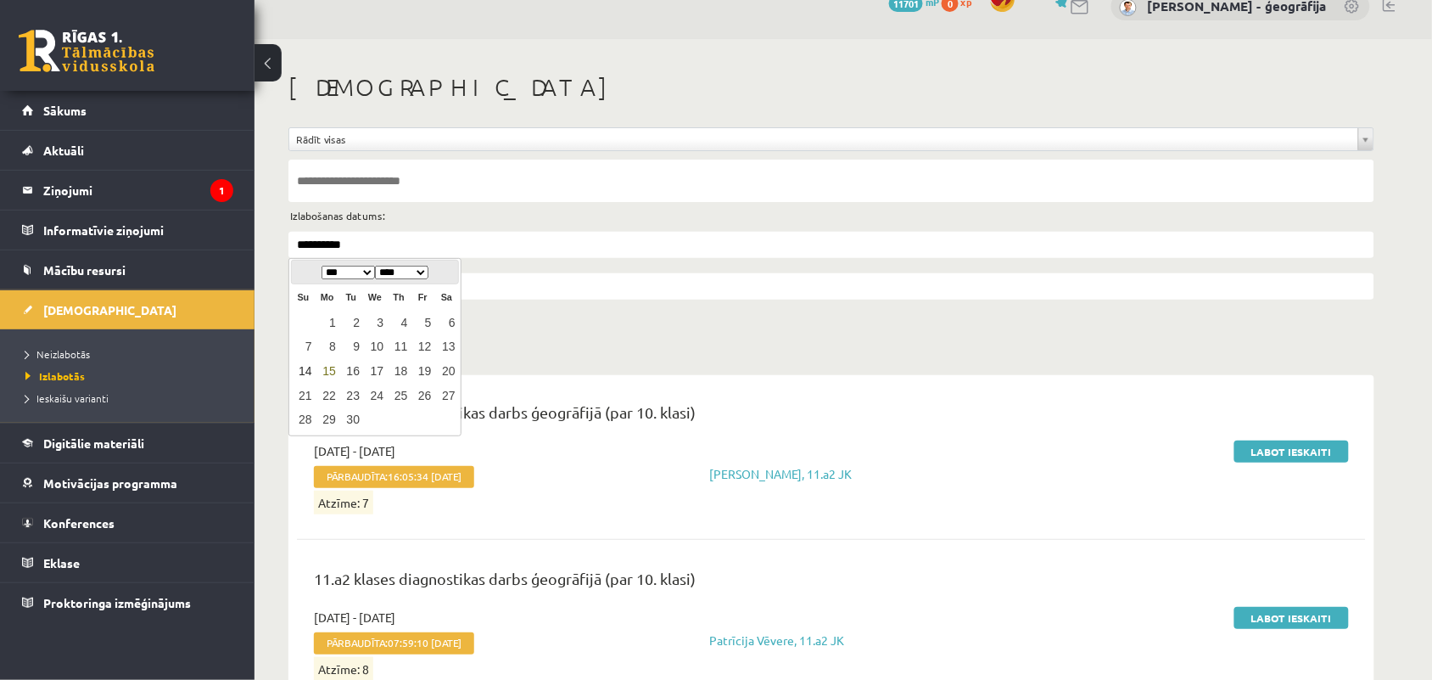
click at [302, 366] on link "14" at bounding box center [303, 371] width 22 height 23
type input "**********"
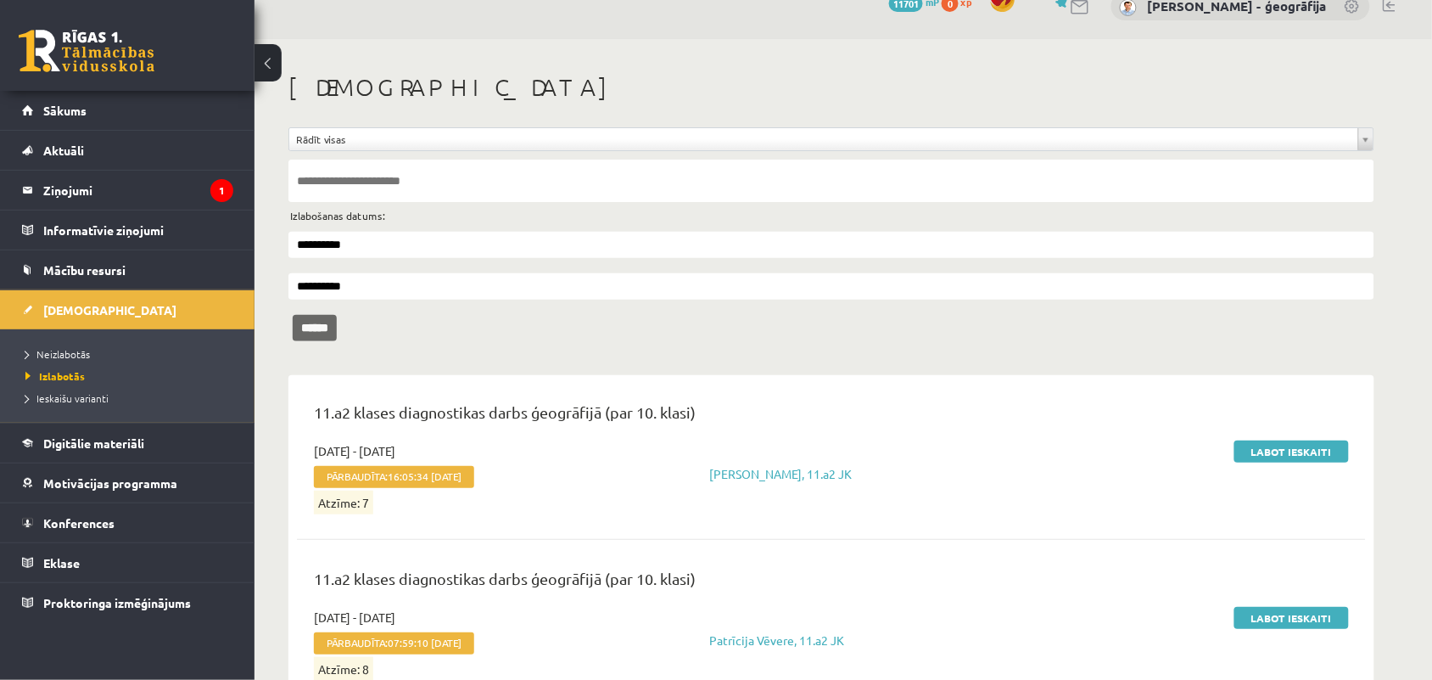
click at [315, 319] on input "******" at bounding box center [315, 328] width 44 height 26
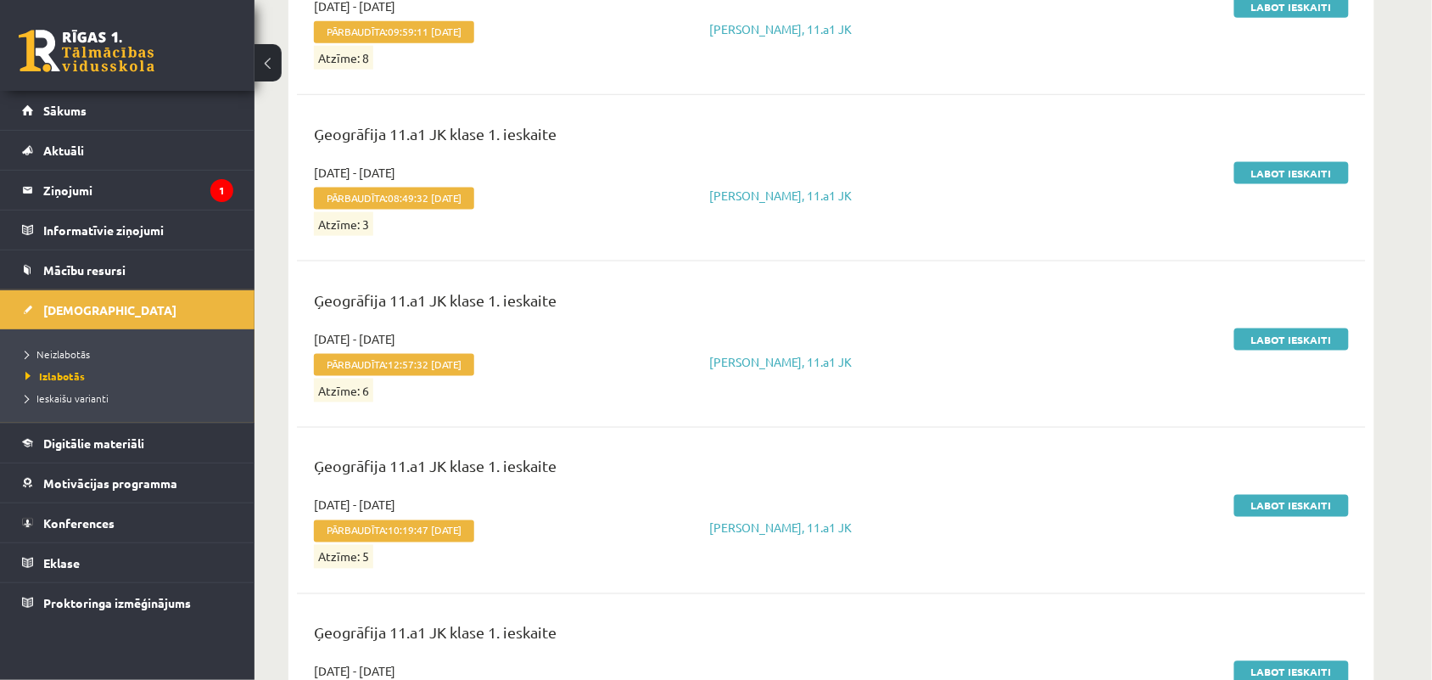
scroll to position [2435, 0]
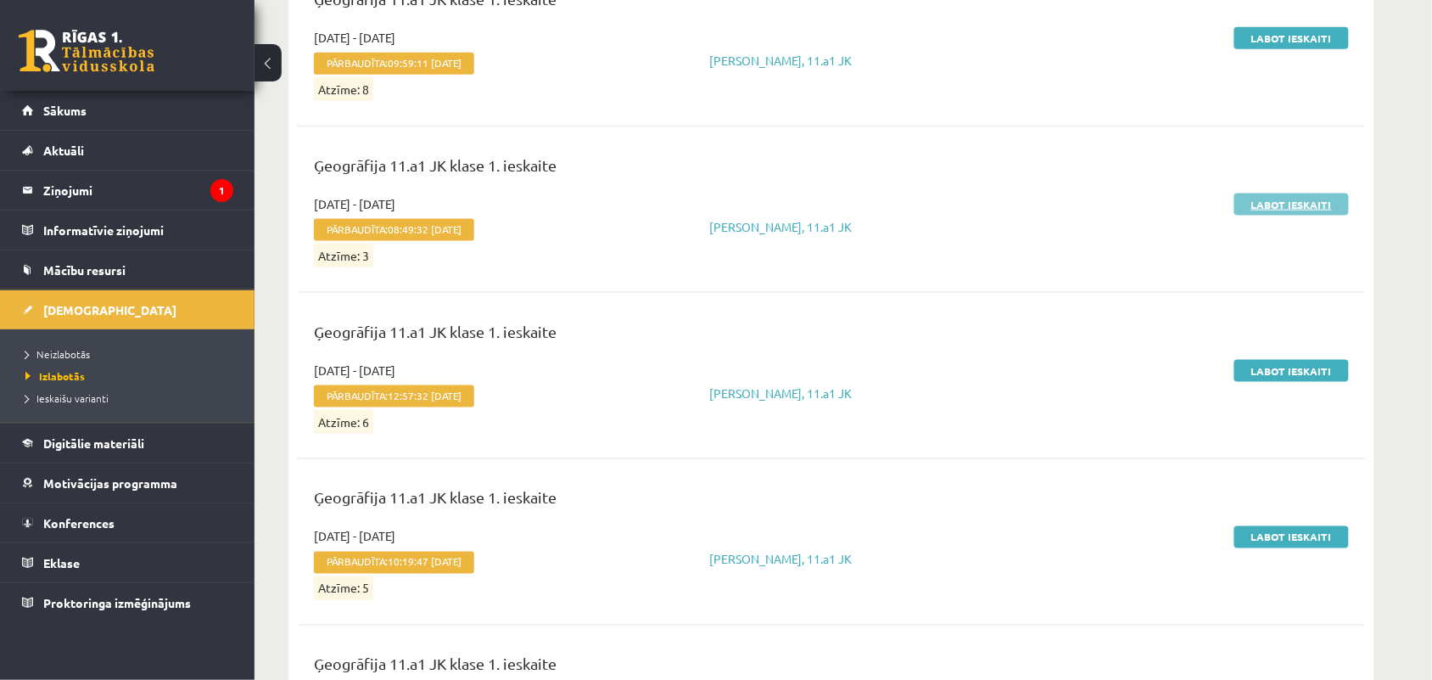
click at [1277, 201] on link "Labot ieskaiti" at bounding box center [1291, 204] width 115 height 22
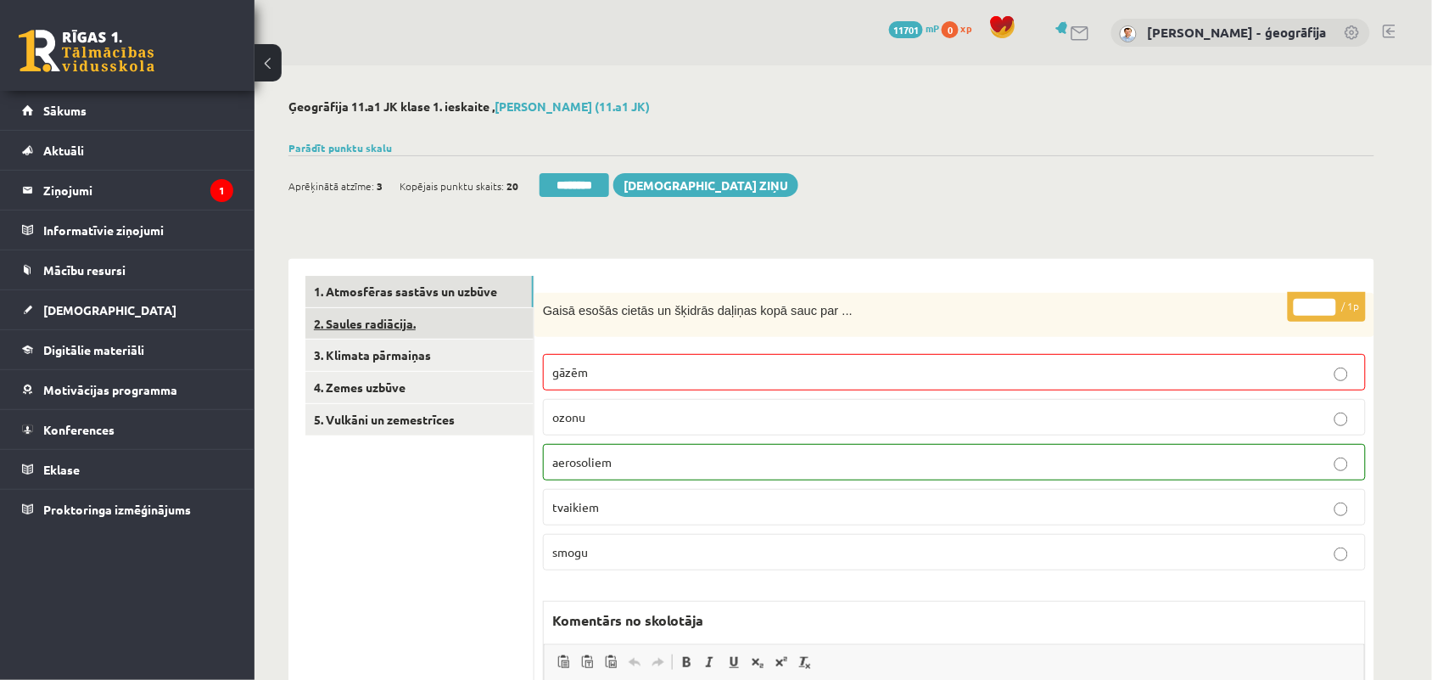
click at [359, 320] on link "2. Saules radiācija." at bounding box center [419, 323] width 228 height 31
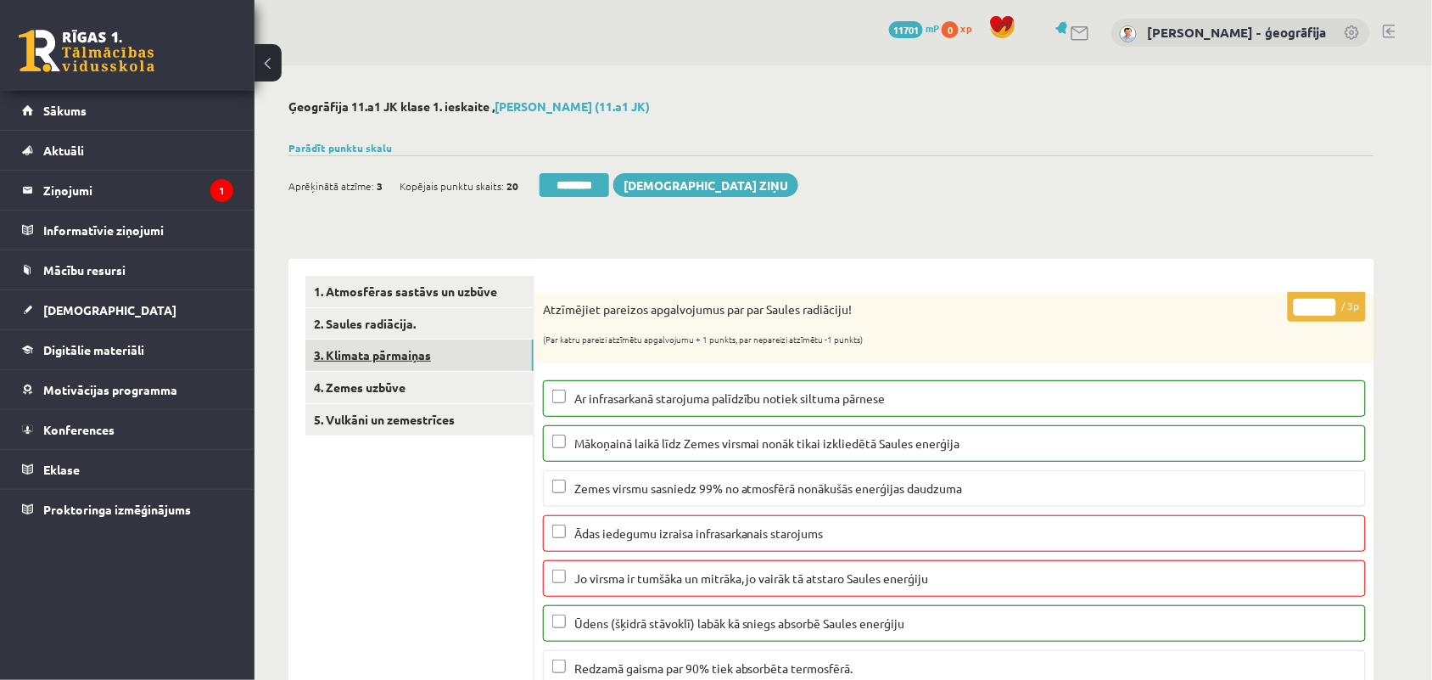
click at [362, 348] on link "3. Klimata pārmaiņas" at bounding box center [419, 354] width 228 height 31
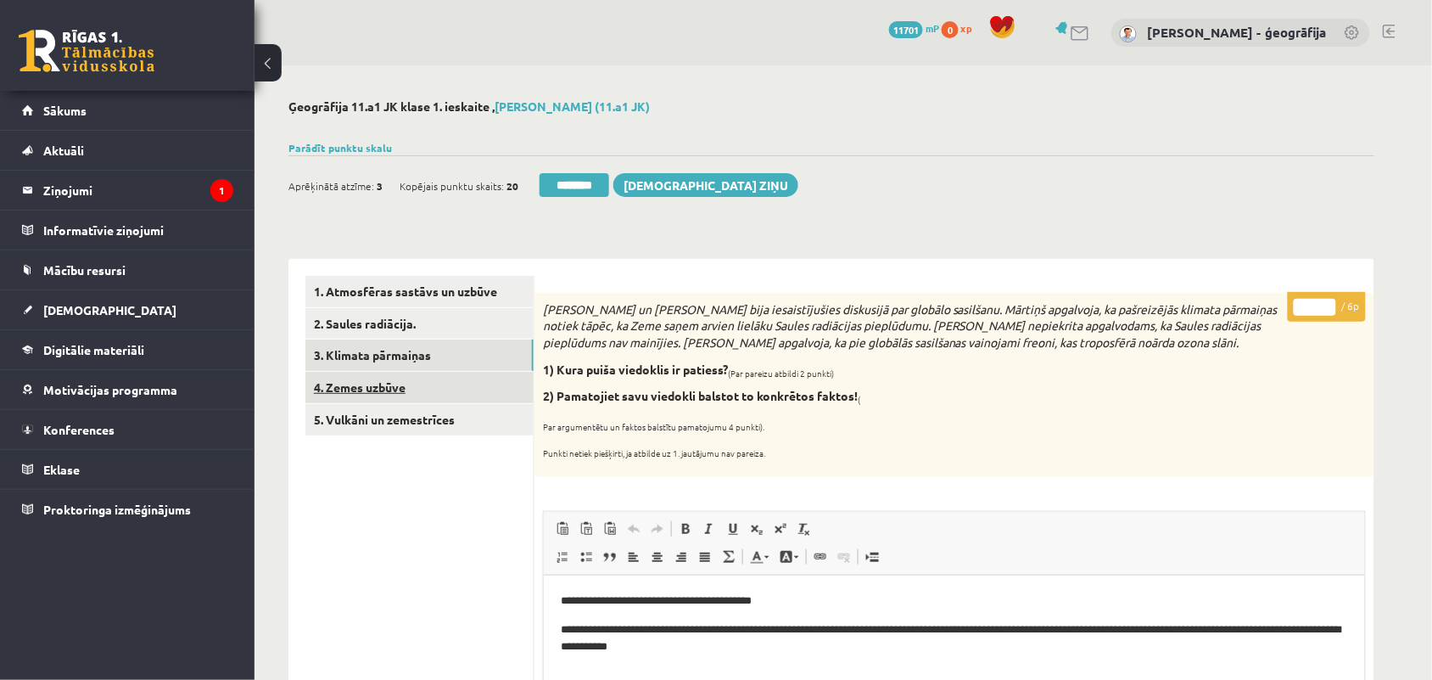
click at [384, 379] on link "4. Zemes uzbūve" at bounding box center [419, 387] width 228 height 31
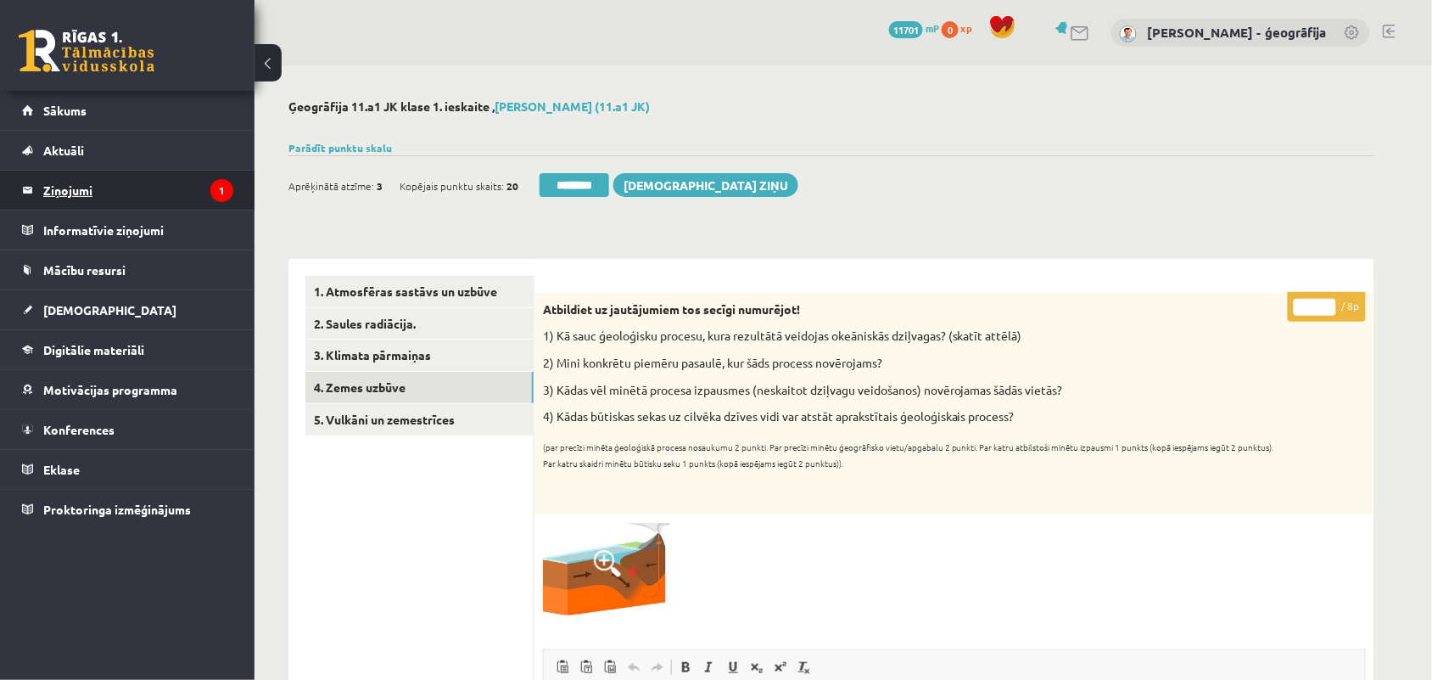
click at [56, 187] on legend "Ziņojumi 1" at bounding box center [138, 190] width 190 height 39
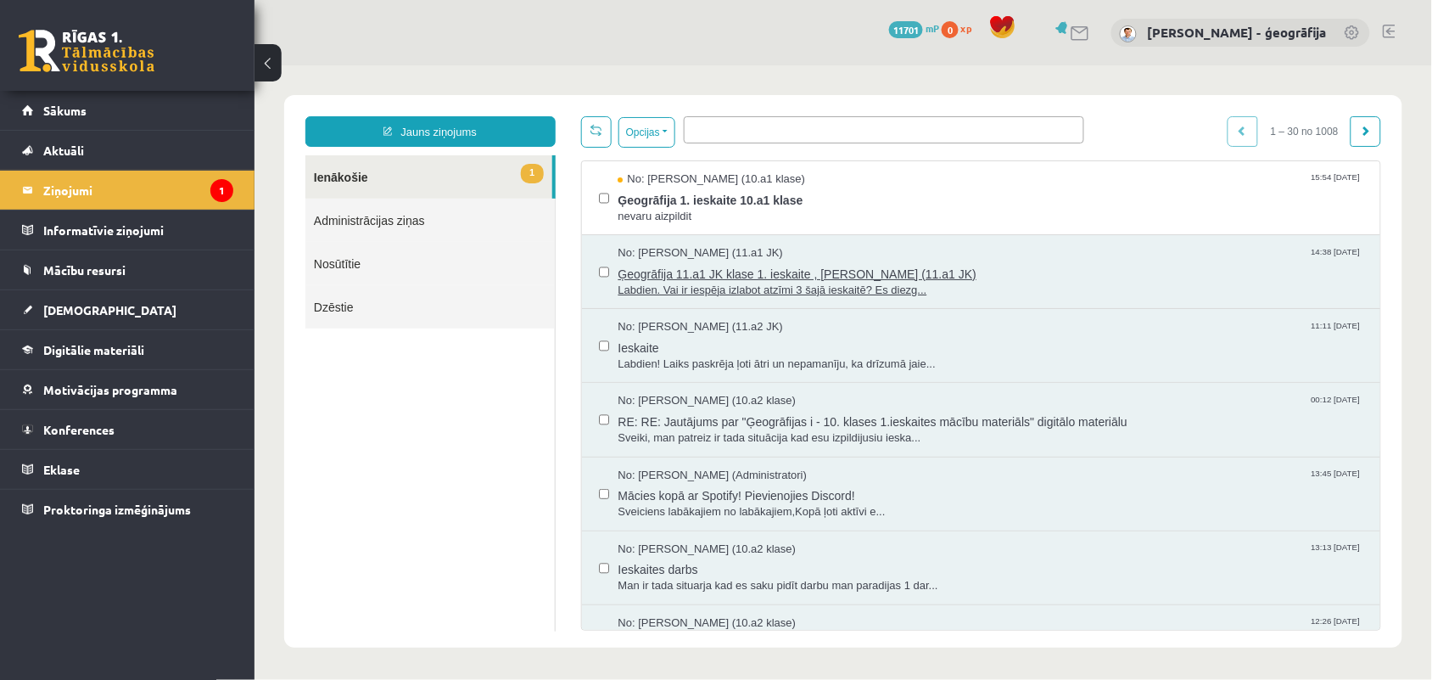
click at [657, 266] on span "Ģeogrāfija 11.a1 JK klase 1. ieskaite , Viktorija Bērziņa (11.a1 JK)" at bounding box center [990, 270] width 746 height 21
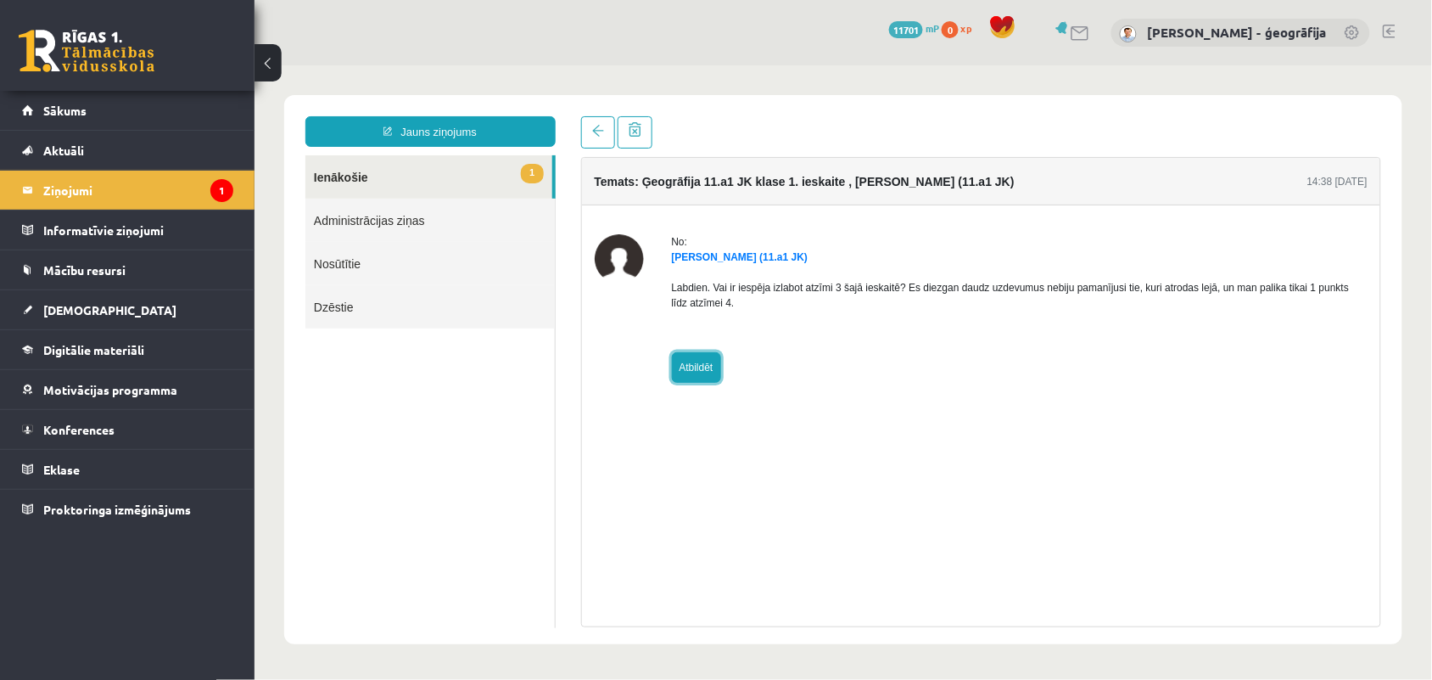
click at [693, 378] on link "Atbildēt" at bounding box center [695, 366] width 49 height 31
type input "**********"
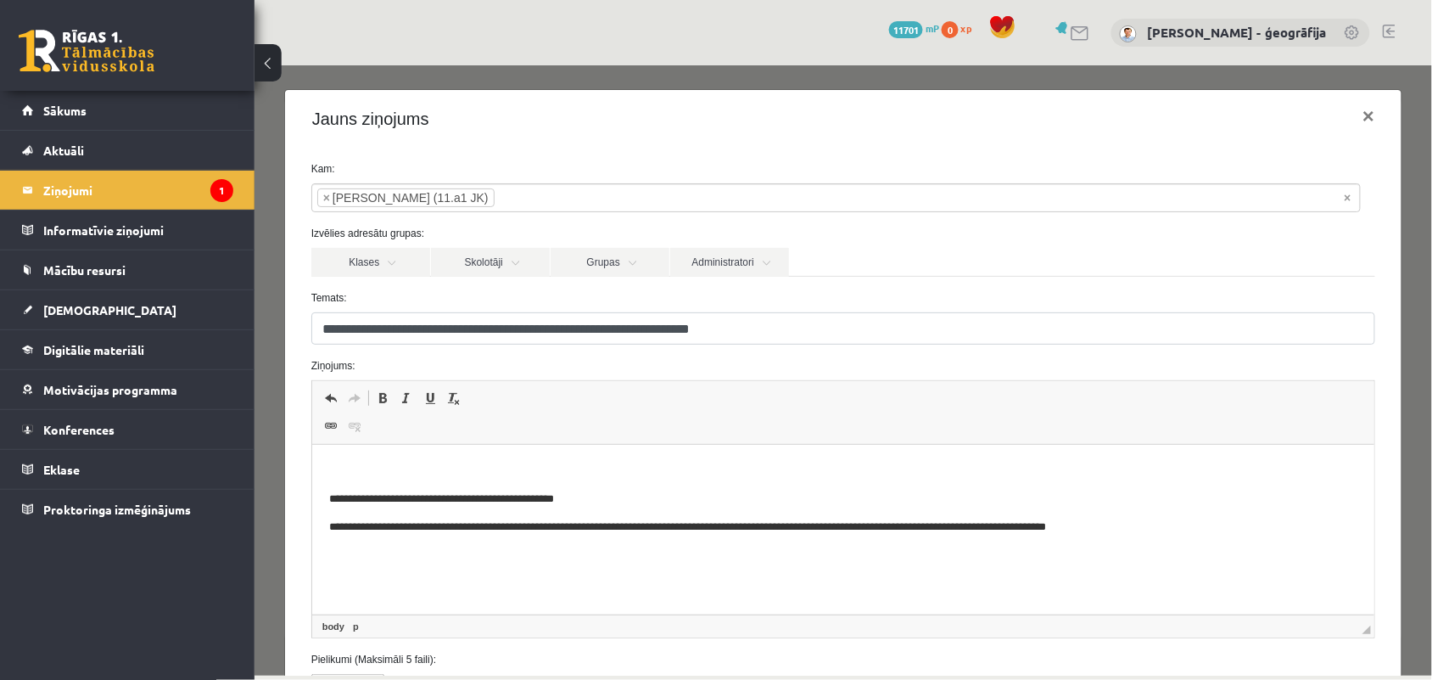
click at [453, 461] on p "Bagātinātā teksta redaktors, wiswyg-editor-47024822471720-1757944316-410" at bounding box center [842, 470] width 1029 height 18
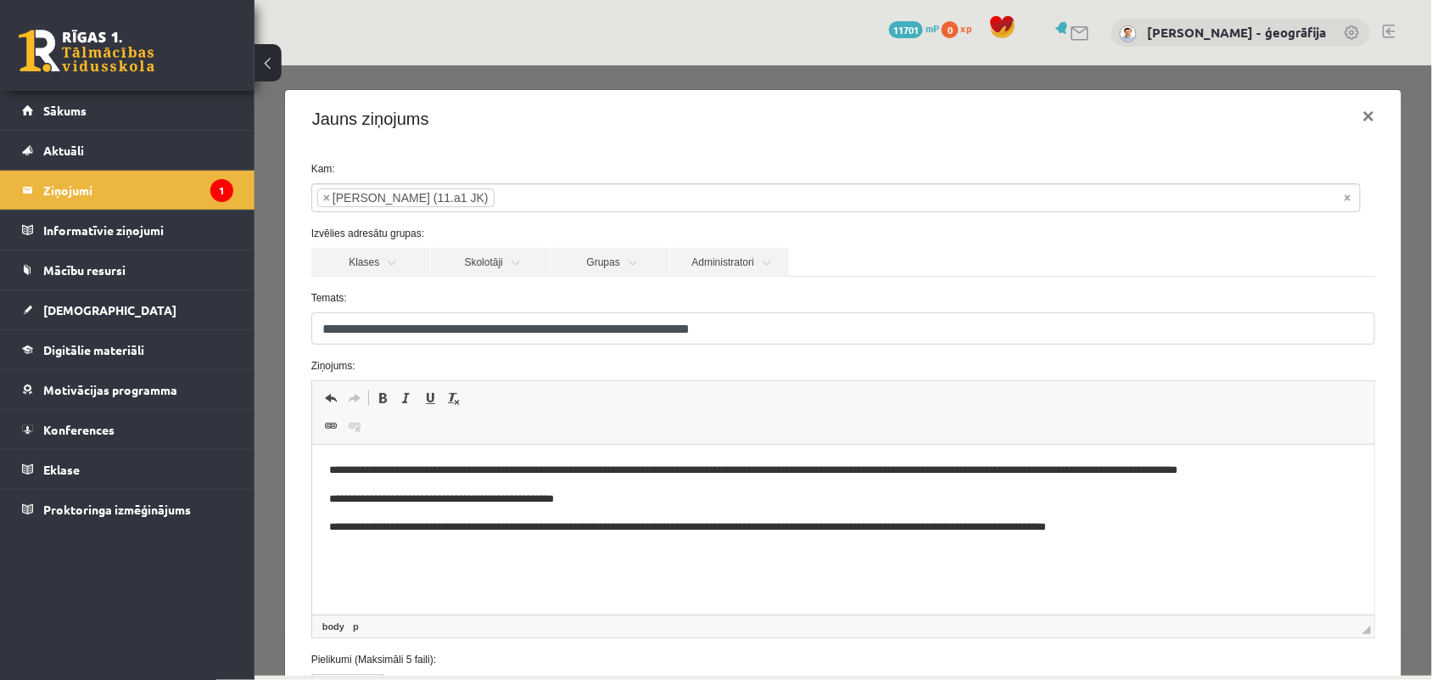
click at [810, 466] on p "**********" at bounding box center [835, 470] width 1014 height 18
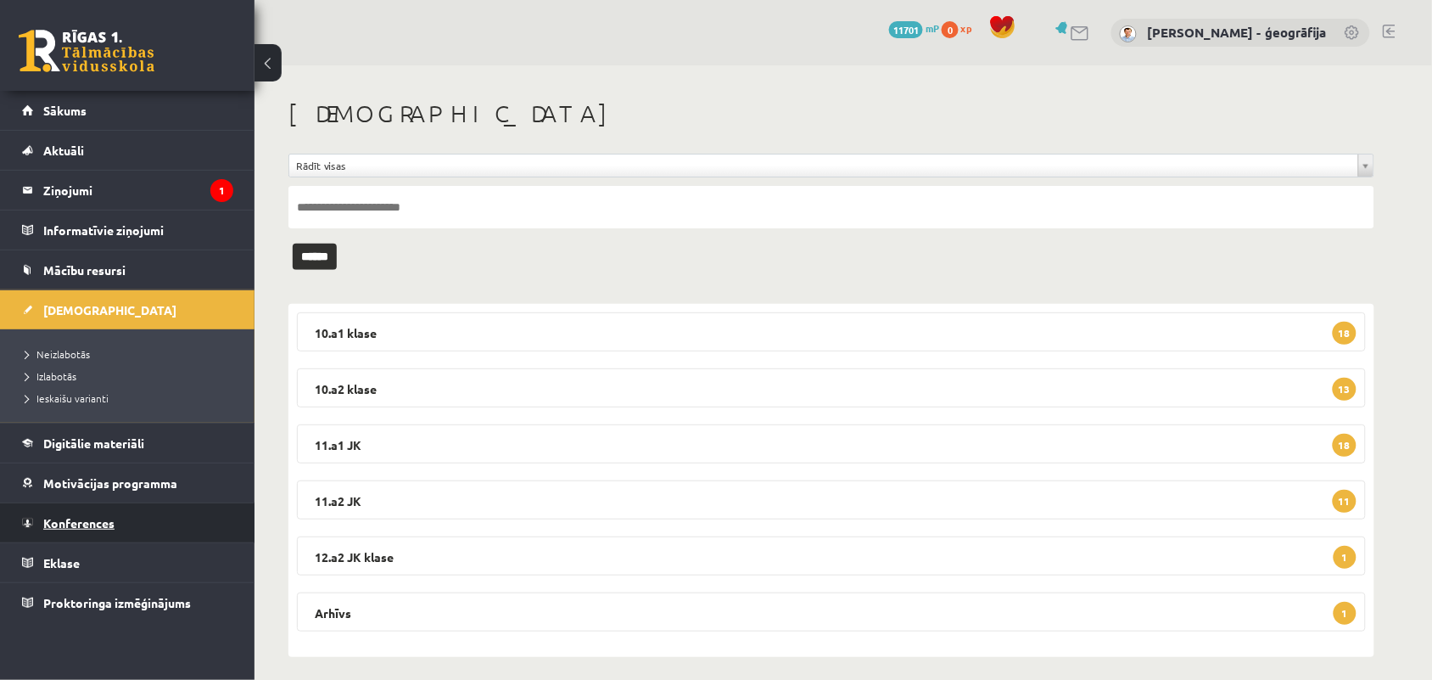
click at [70, 532] on link "Konferences" at bounding box center [127, 522] width 211 height 39
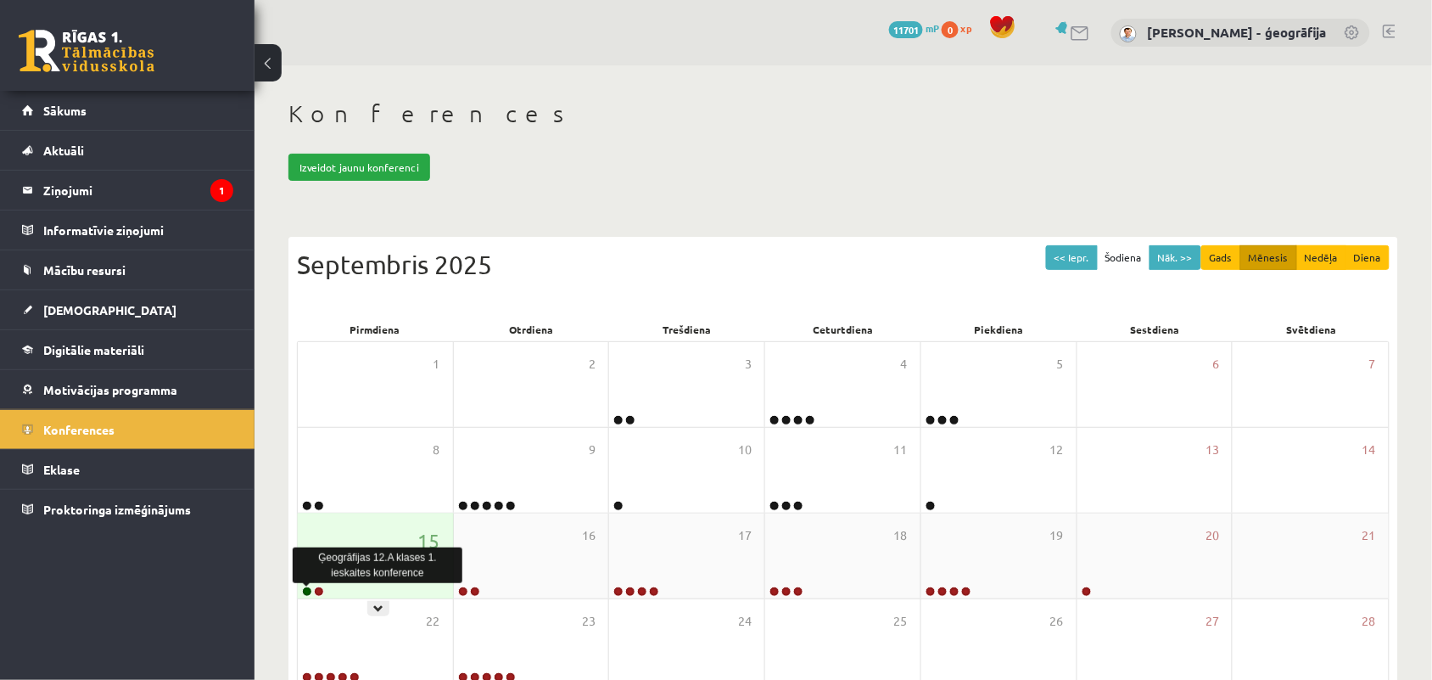
click at [306, 590] on link at bounding box center [307, 591] width 10 height 10
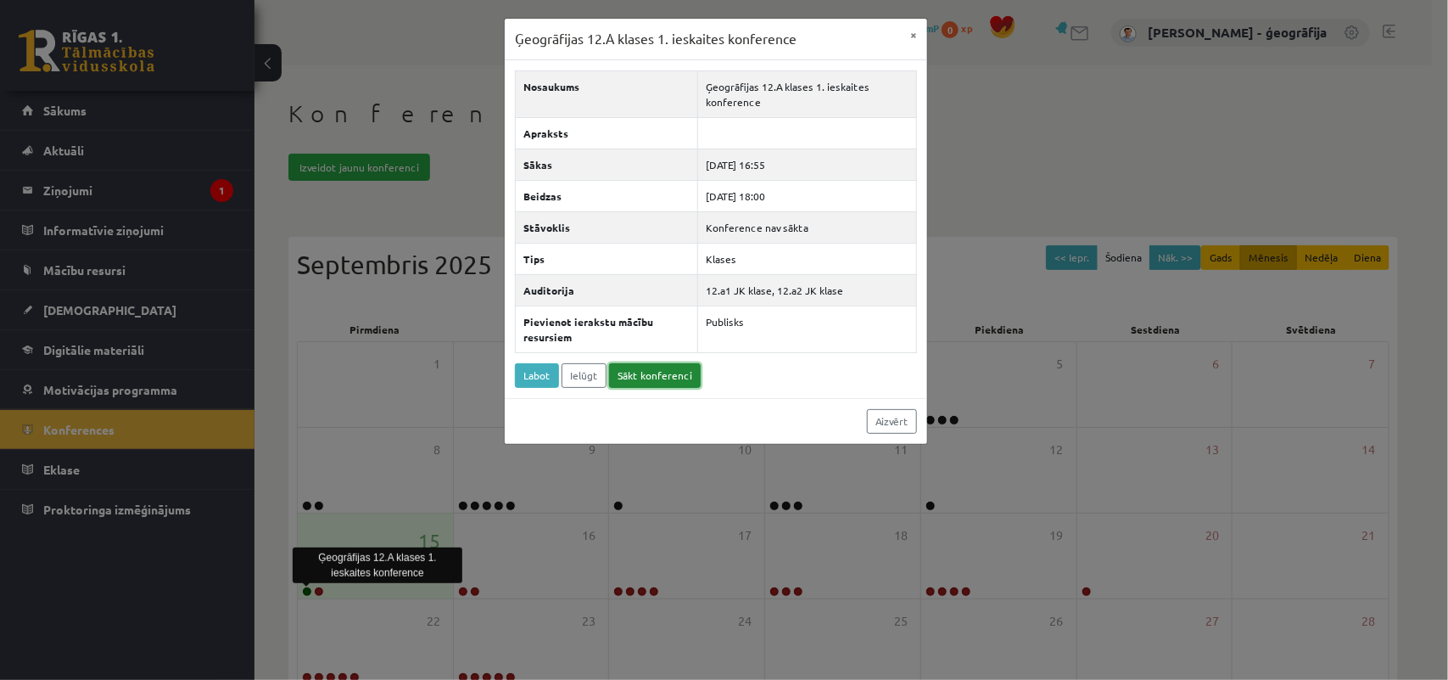
click at [641, 372] on link "Sākt konferenci" at bounding box center [655, 375] width 92 height 25
